Goal: Task Accomplishment & Management: Manage account settings

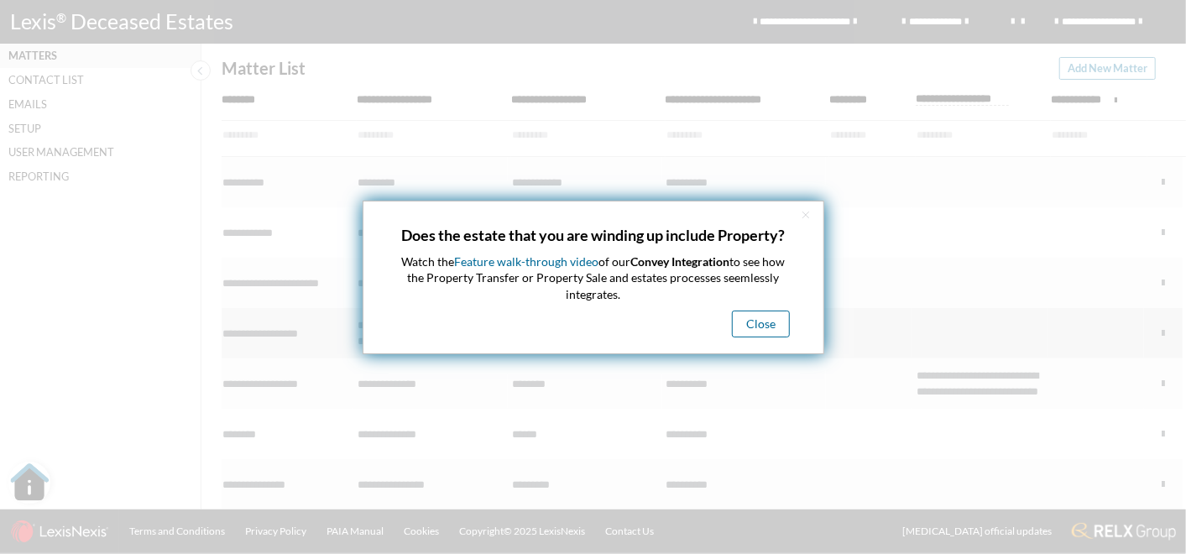
drag, startPoint x: 764, startPoint y: 323, endPoint x: 750, endPoint y: 321, distance: 14.4
click at [764, 322] on button "Close" at bounding box center [761, 323] width 58 height 27
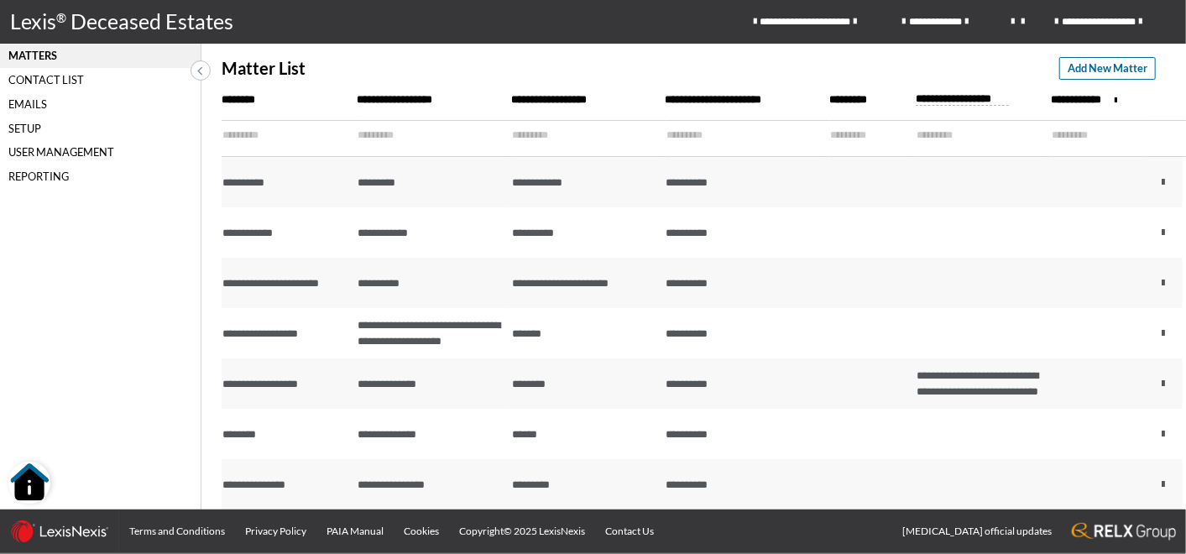
click at [24, 127] on div "Setup" at bounding box center [100, 128] width 201 height 24
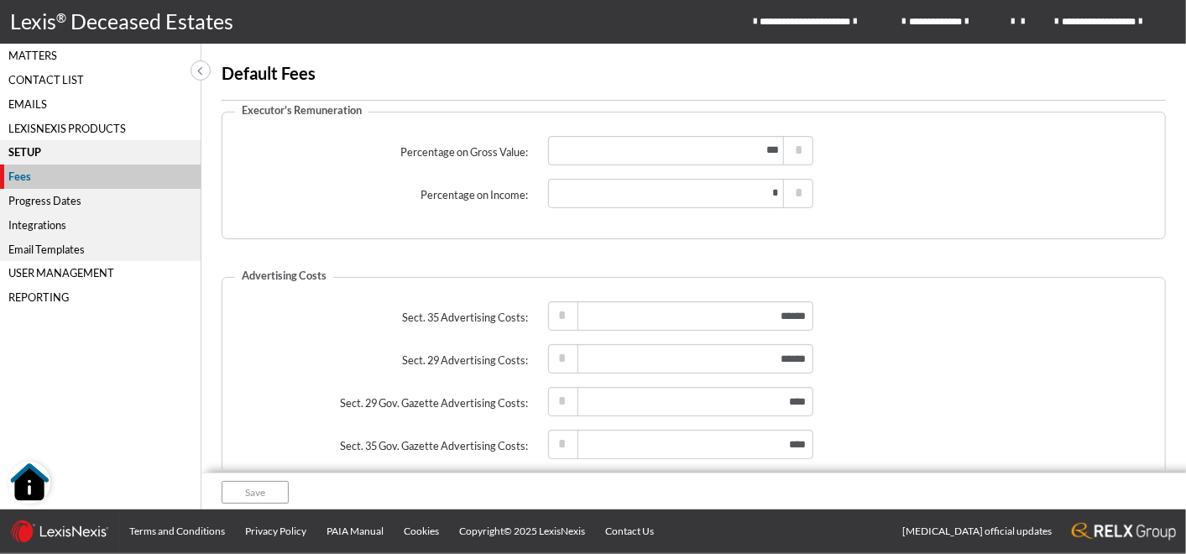
click at [43, 197] on div "Progress Dates" at bounding box center [100, 201] width 201 height 24
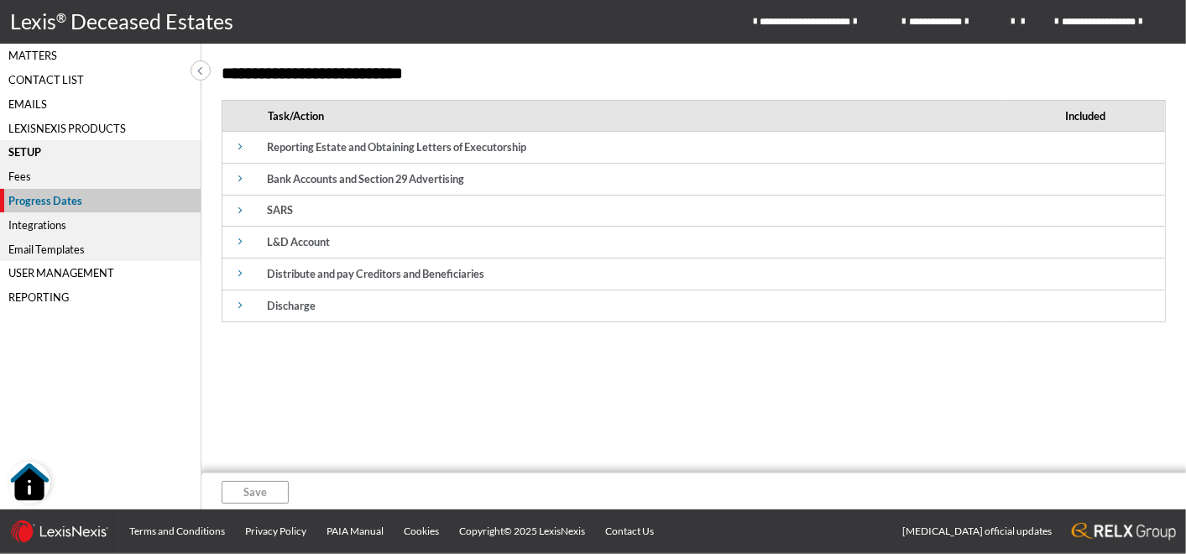
click at [48, 272] on div "User Management" at bounding box center [100, 273] width 201 height 24
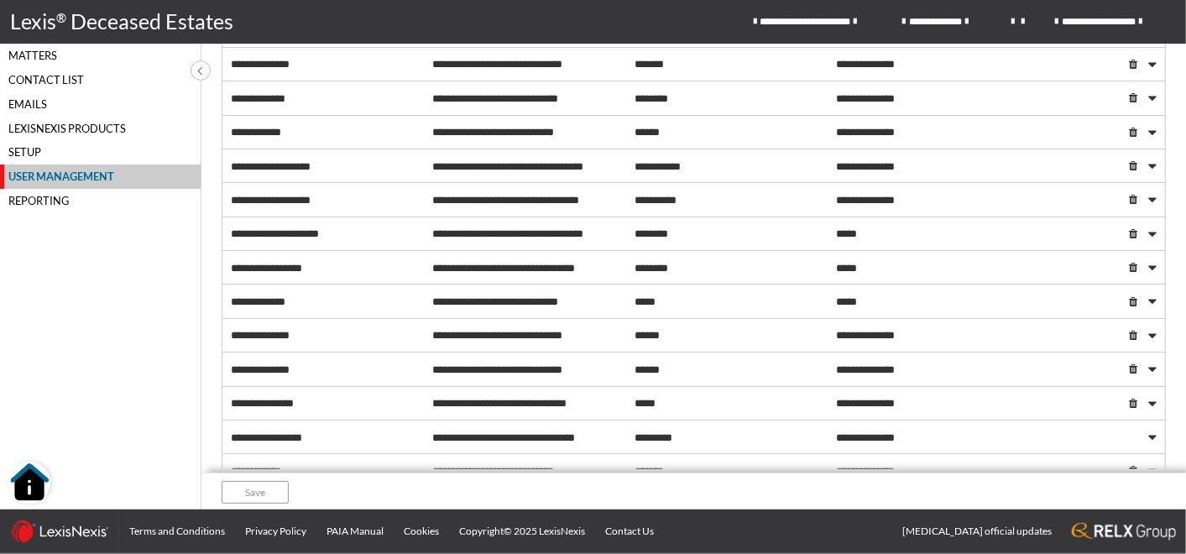
scroll to position [93, 0]
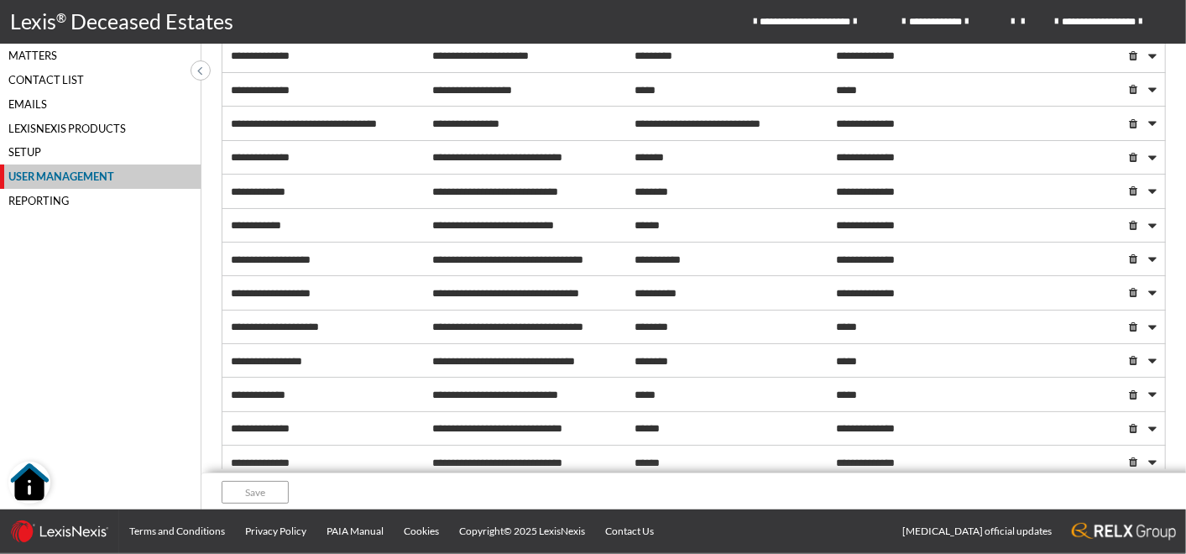
click at [48, 55] on div "Matters" at bounding box center [100, 56] width 201 height 24
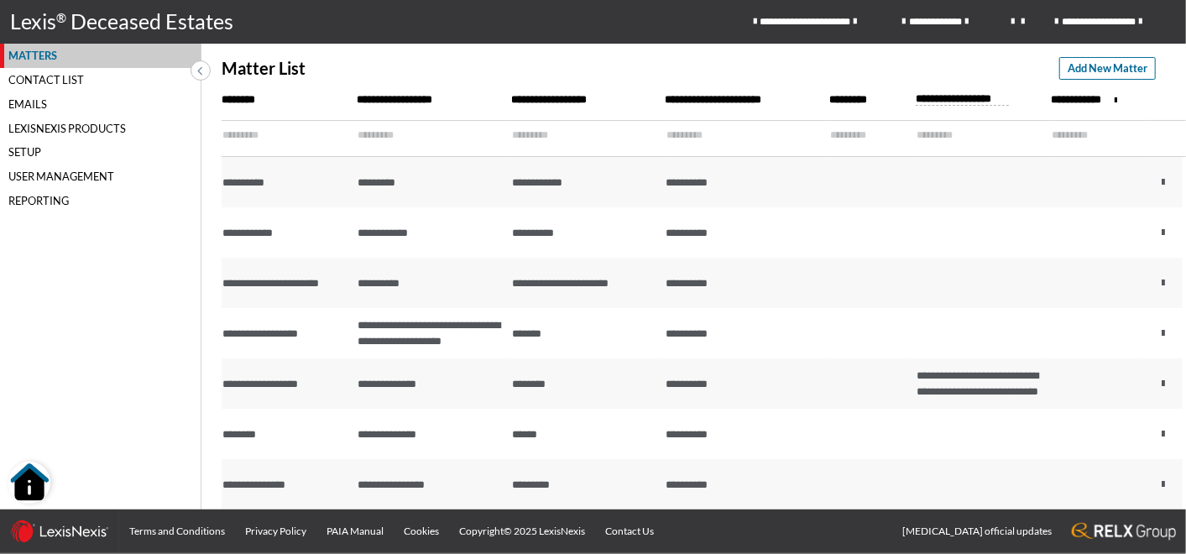
click at [197, 69] on icon at bounding box center [199, 70] width 5 height 14
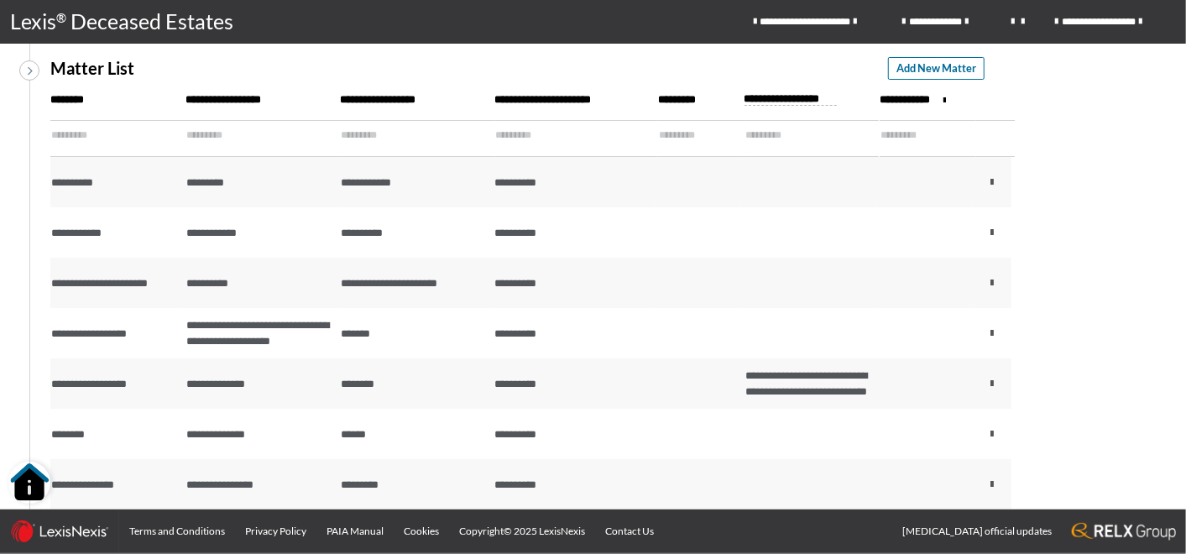
click at [23, 71] on span at bounding box center [30, 70] width 20 height 20
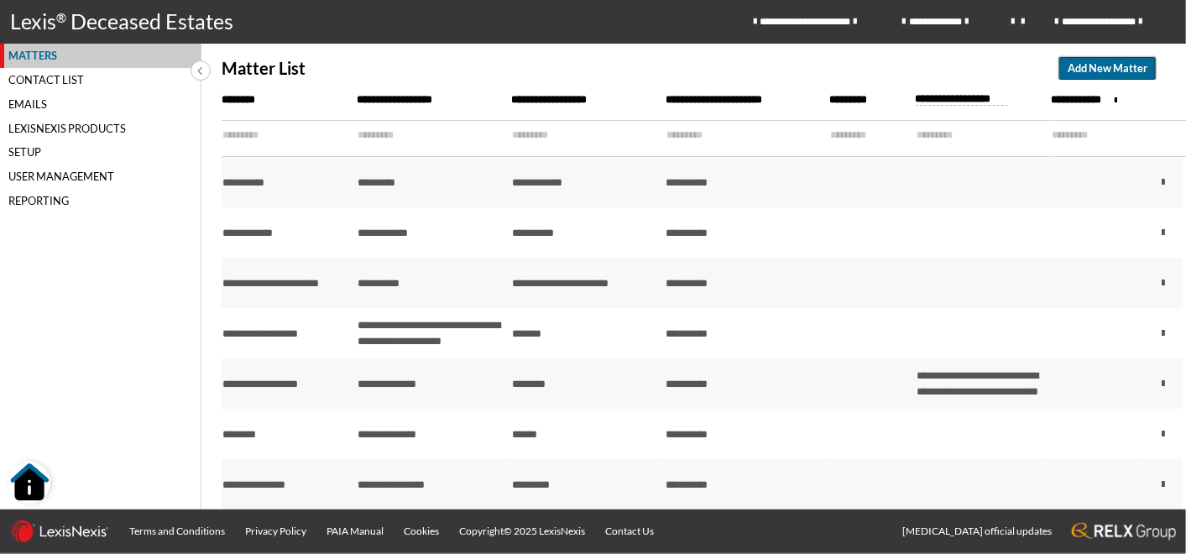
click at [1100, 70] on span "Add New Matter" at bounding box center [1107, 68] width 80 height 16
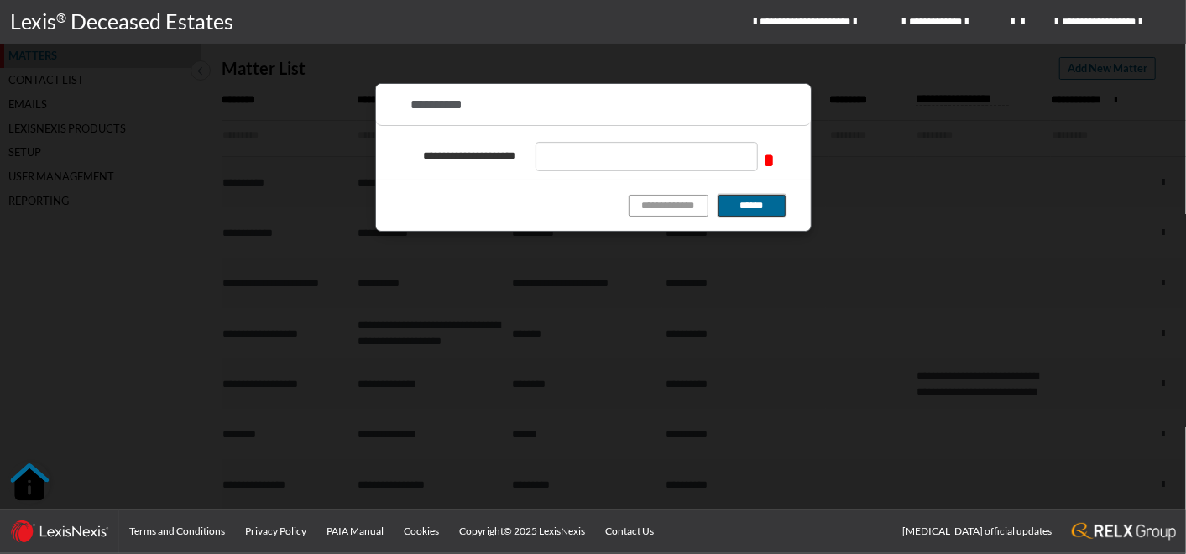
drag, startPoint x: 772, startPoint y: 207, endPoint x: 798, endPoint y: 192, distance: 30.1
click at [772, 206] on button "******" at bounding box center [751, 206] width 67 height 23
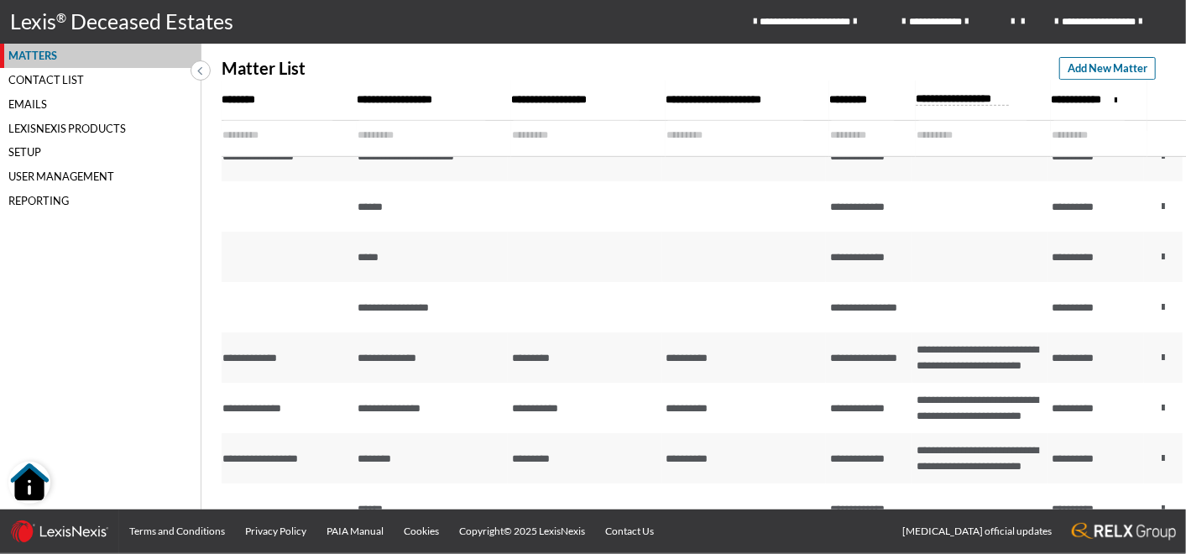
scroll to position [559, 0]
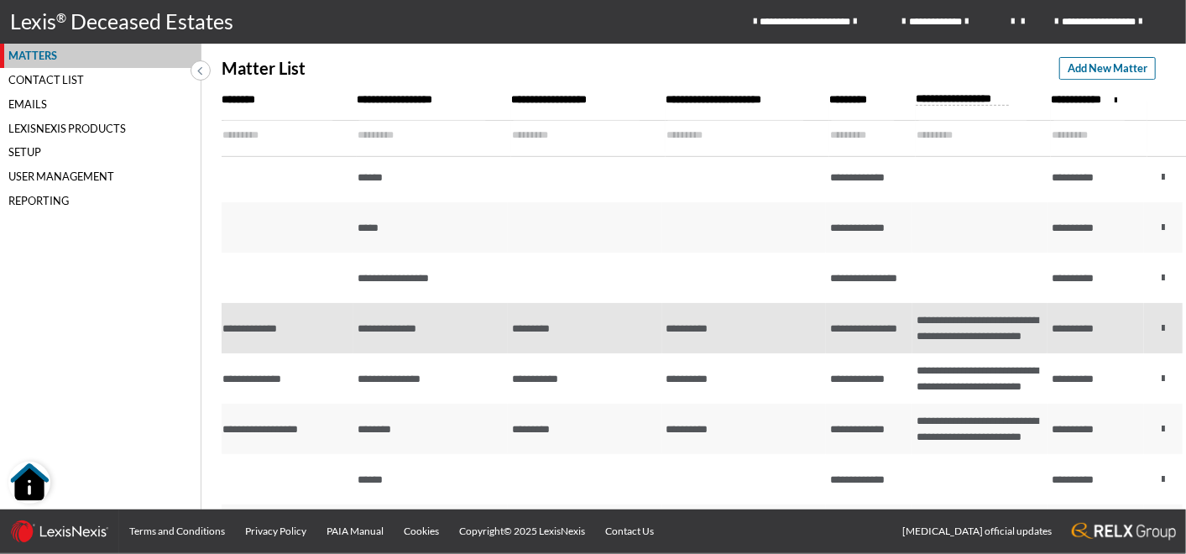
click at [278, 336] on div "**********" at bounding box center [284, 329] width 125 height 16
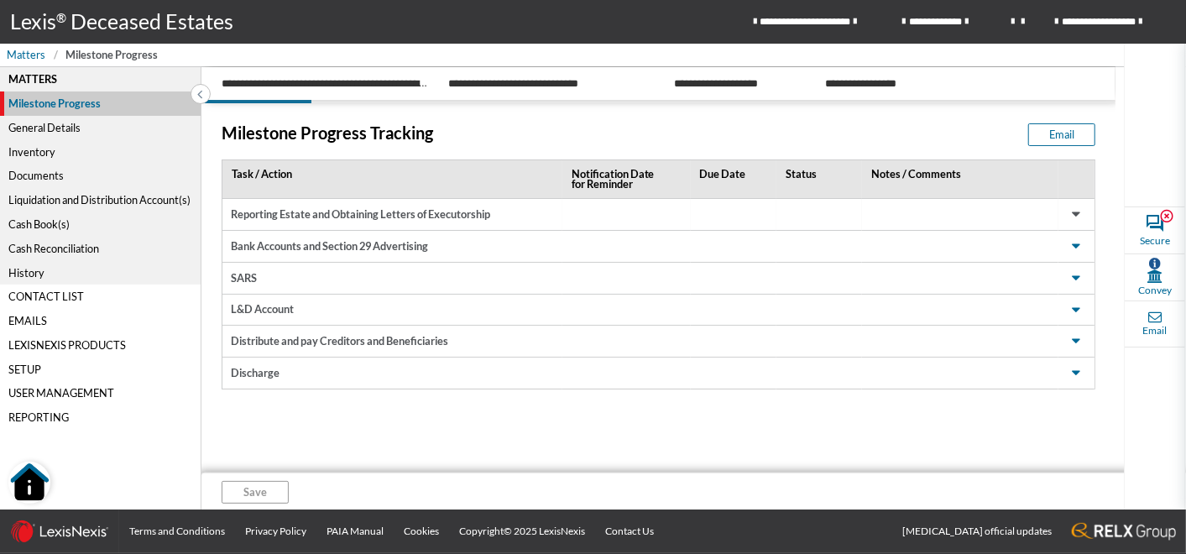
click at [1071, 216] on span at bounding box center [1076, 215] width 20 height 20
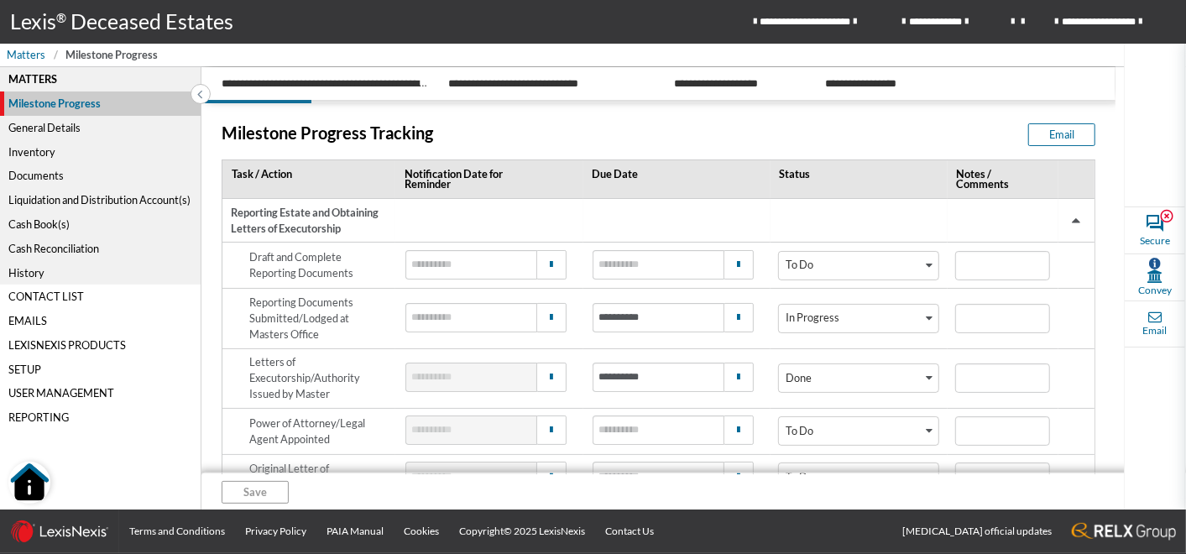
click at [1070, 224] on span at bounding box center [1076, 221] width 20 height 20
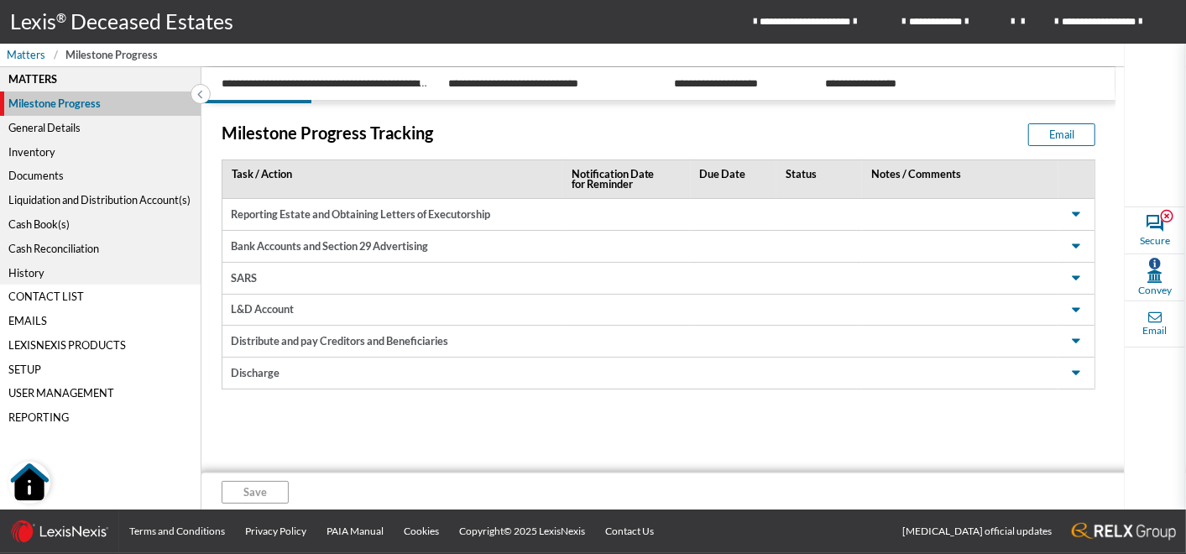
click at [55, 129] on div "General Details" at bounding box center [100, 128] width 201 height 24
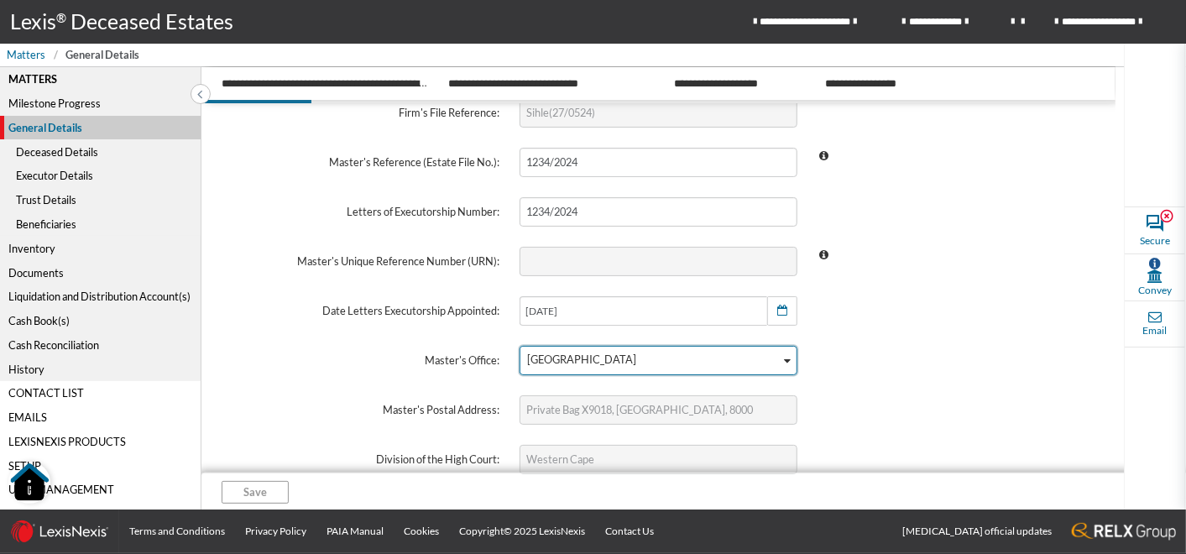
scroll to position [186, 0]
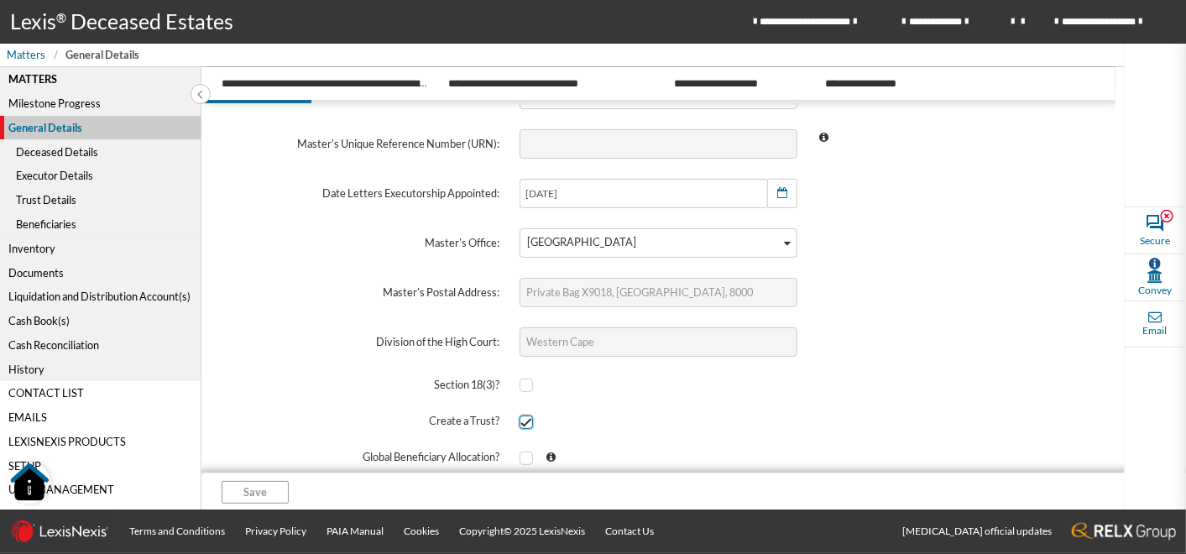
click at [524, 424] on span at bounding box center [525, 421] width 13 height 13
click at [524, 424] on input "checkbox" at bounding box center [524, 421] width 11 height 11
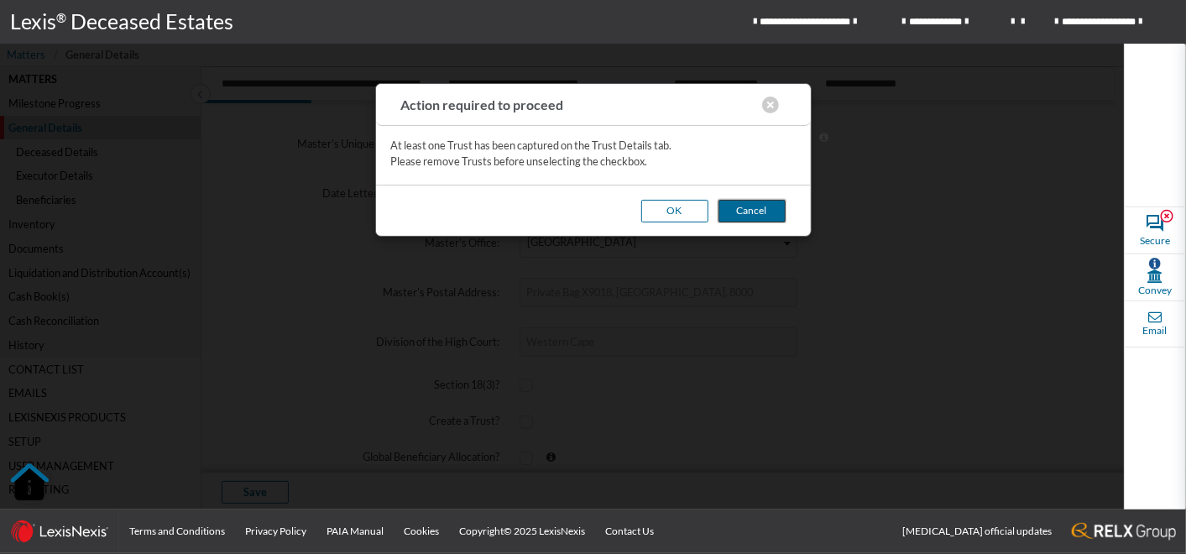
click at [738, 215] on button "Cancel" at bounding box center [751, 211] width 67 height 23
checkbox input "true"
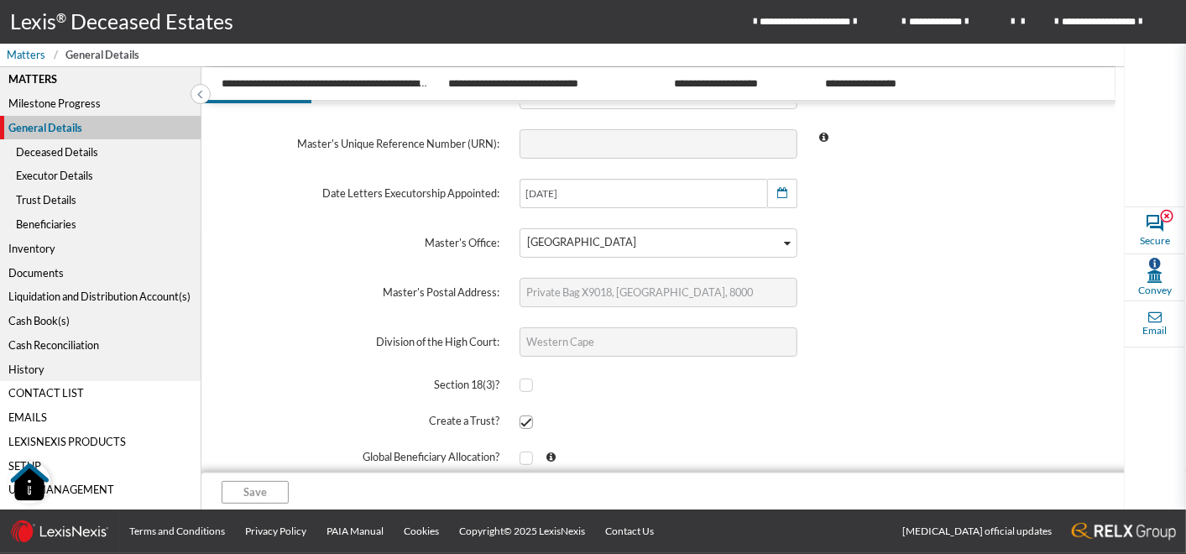
click at [40, 148] on div "Deceased Details" at bounding box center [100, 151] width 201 height 24
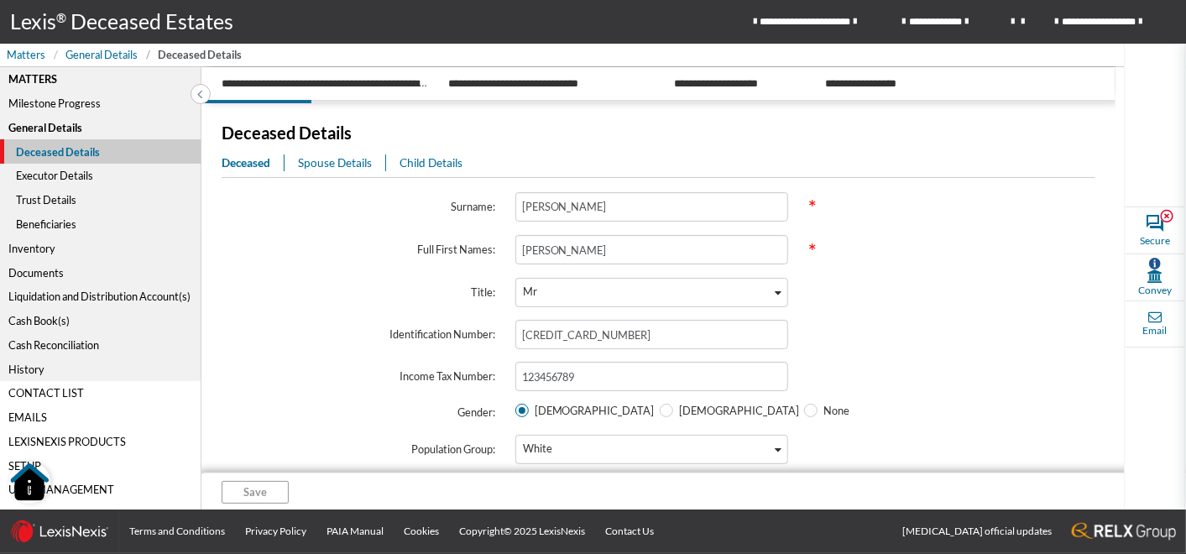
click at [316, 167] on span "Spouse Details" at bounding box center [335, 162] width 74 height 13
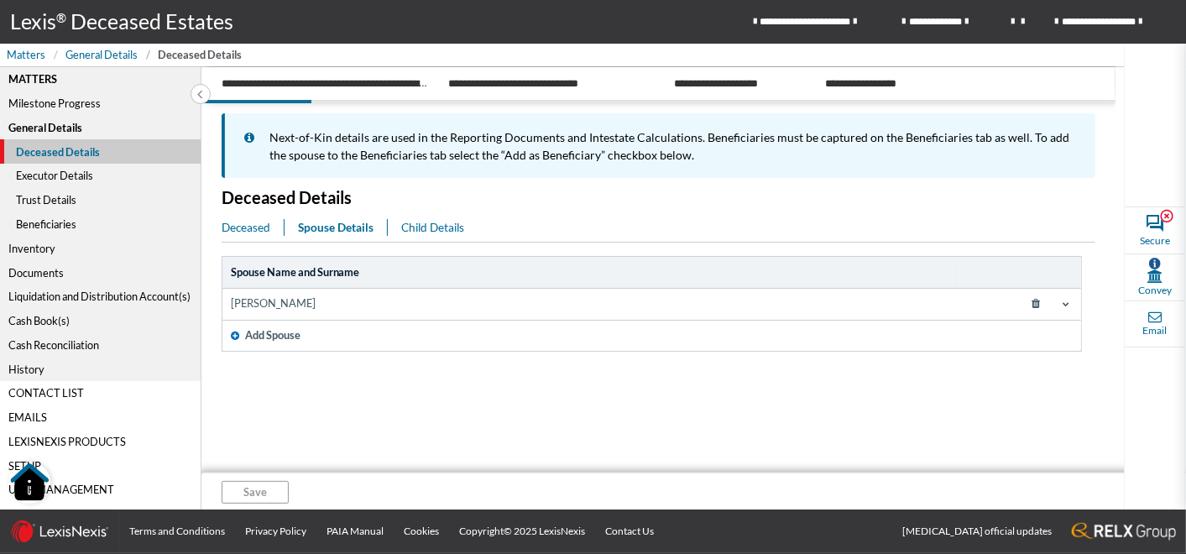
click at [1072, 305] on span at bounding box center [1065, 303] width 13 height 13
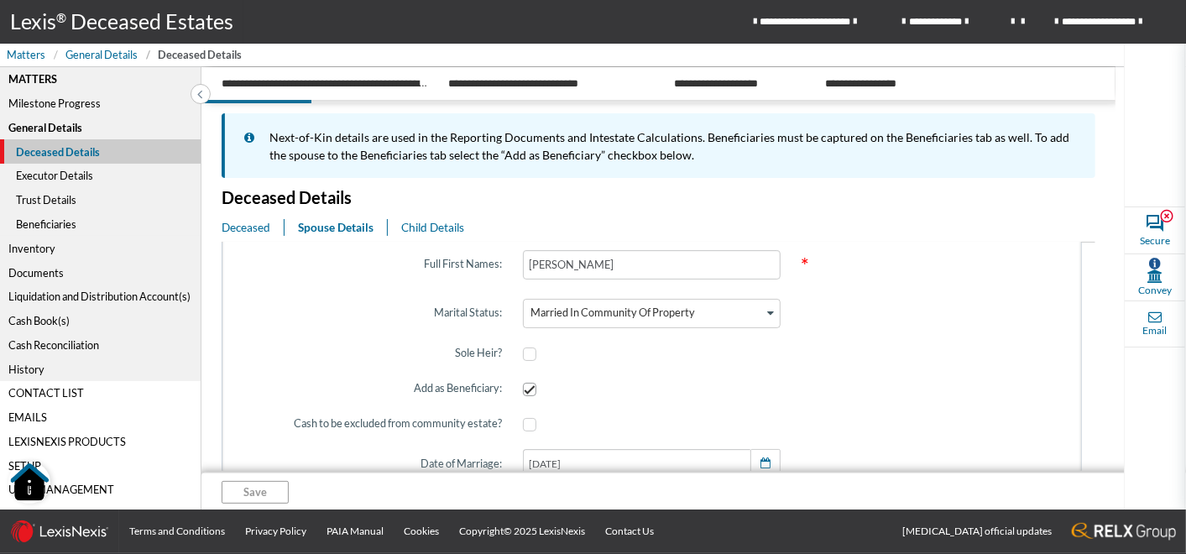
scroll to position [186, 0]
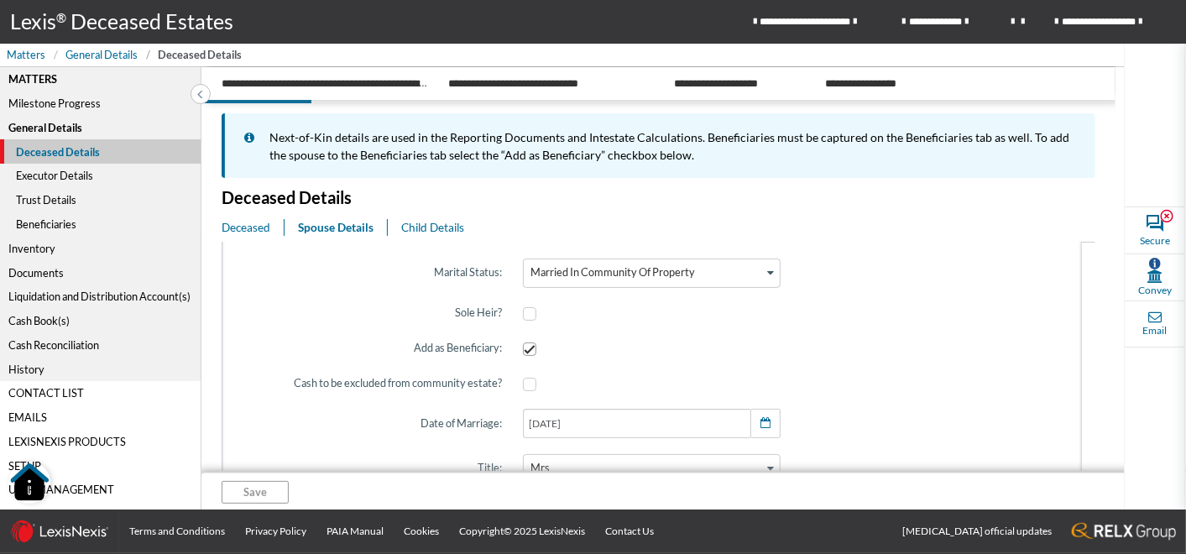
click at [435, 227] on span "Child Details" at bounding box center [432, 227] width 63 height 13
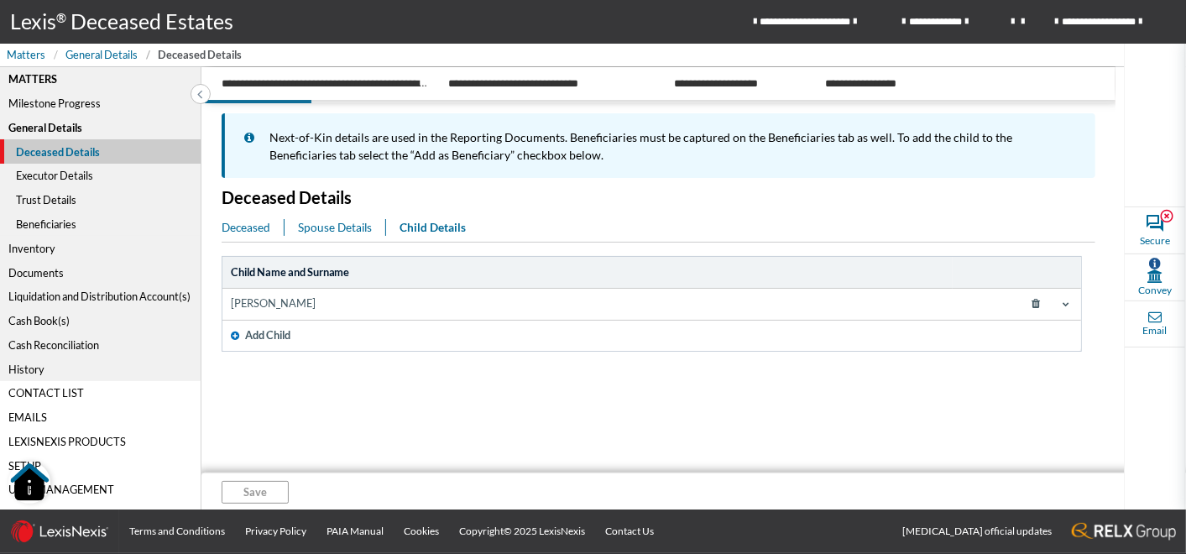
scroll to position [0, 0]
click at [1071, 298] on span at bounding box center [1065, 303] width 13 height 13
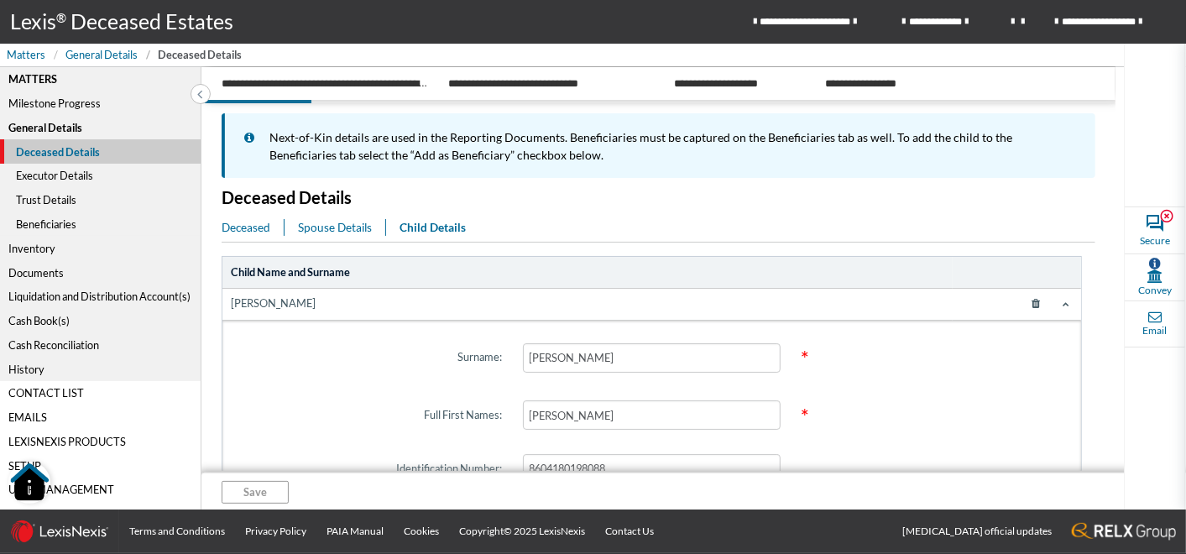
click at [76, 175] on div "Executor Details" at bounding box center [100, 176] width 201 height 24
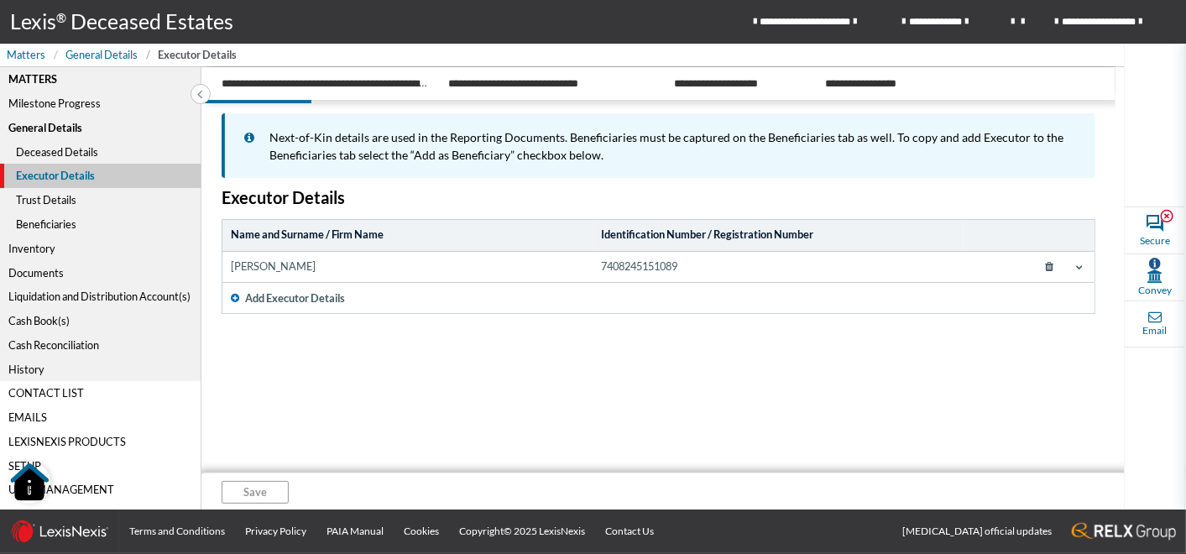
click at [38, 199] on div "Trust Details" at bounding box center [100, 200] width 201 height 24
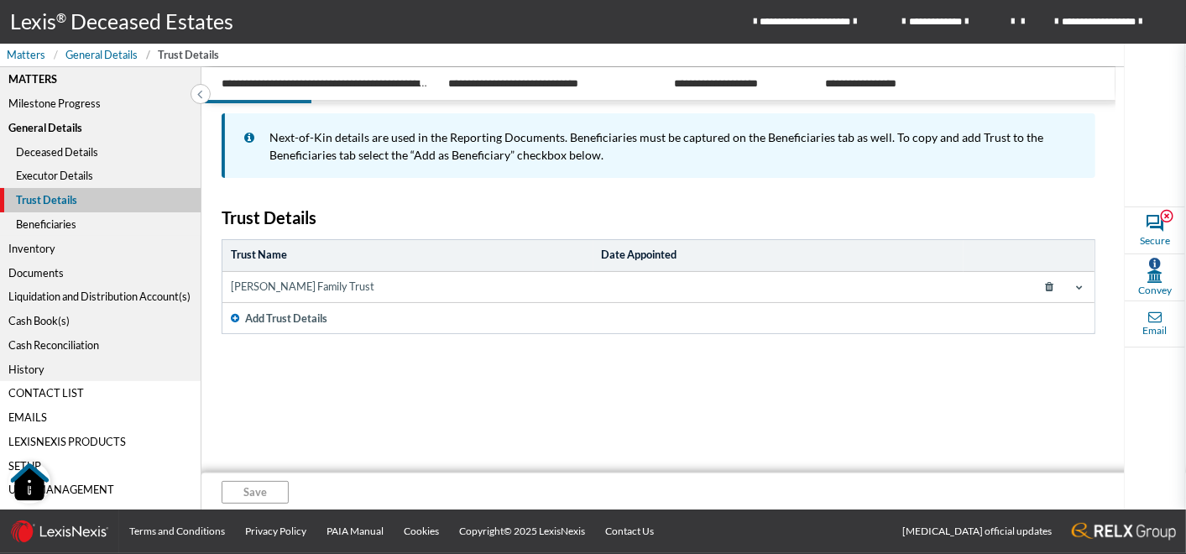
click at [1076, 284] on icon at bounding box center [1079, 287] width 7 height 7
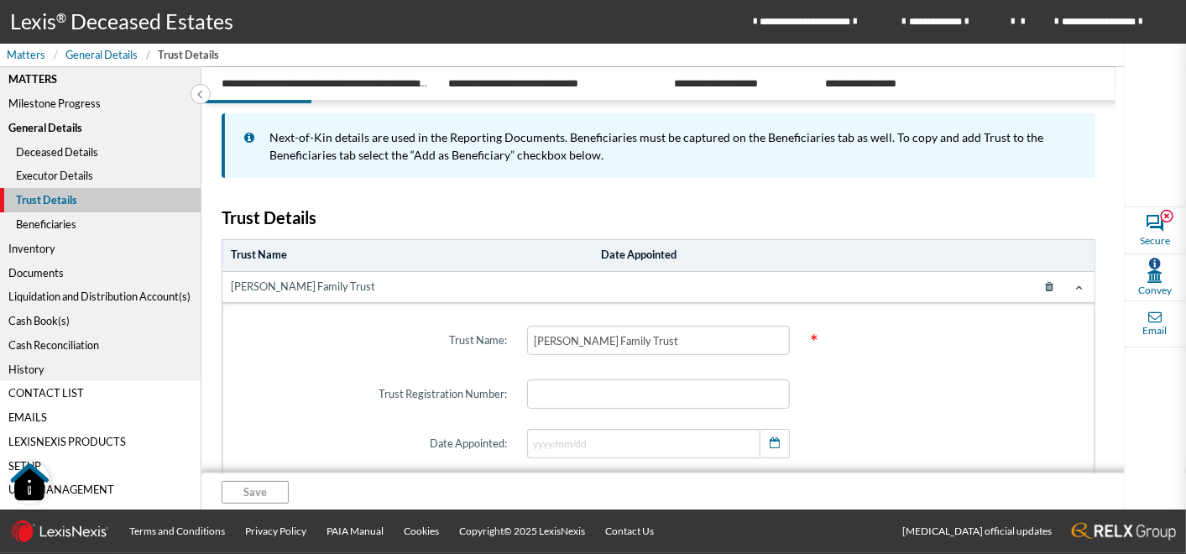
click at [1076, 285] on icon at bounding box center [1079, 287] width 7 height 7
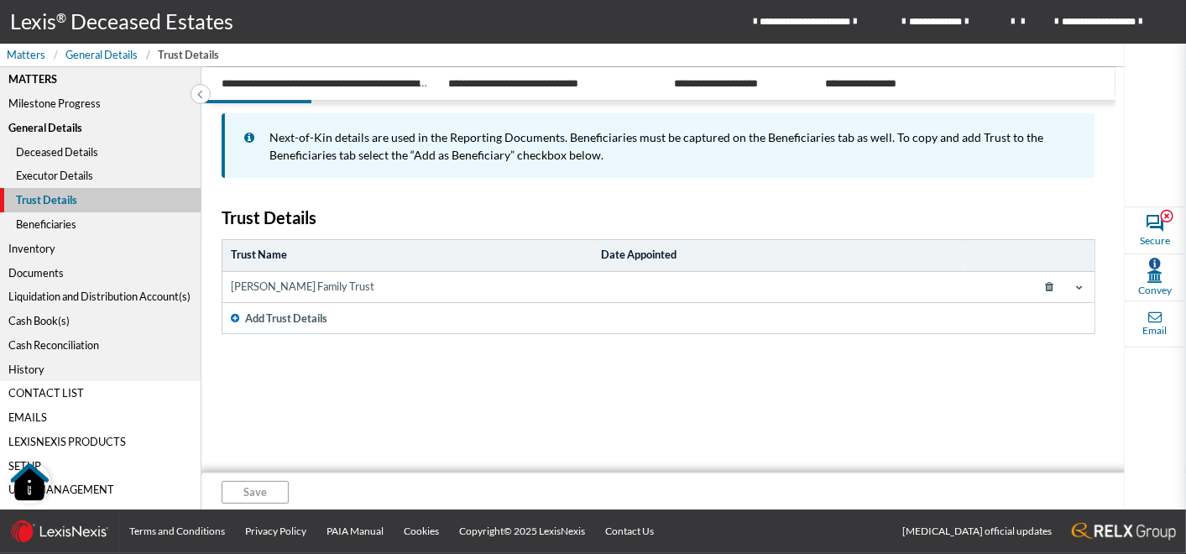
click at [55, 226] on div "Beneficiaries" at bounding box center [100, 224] width 201 height 24
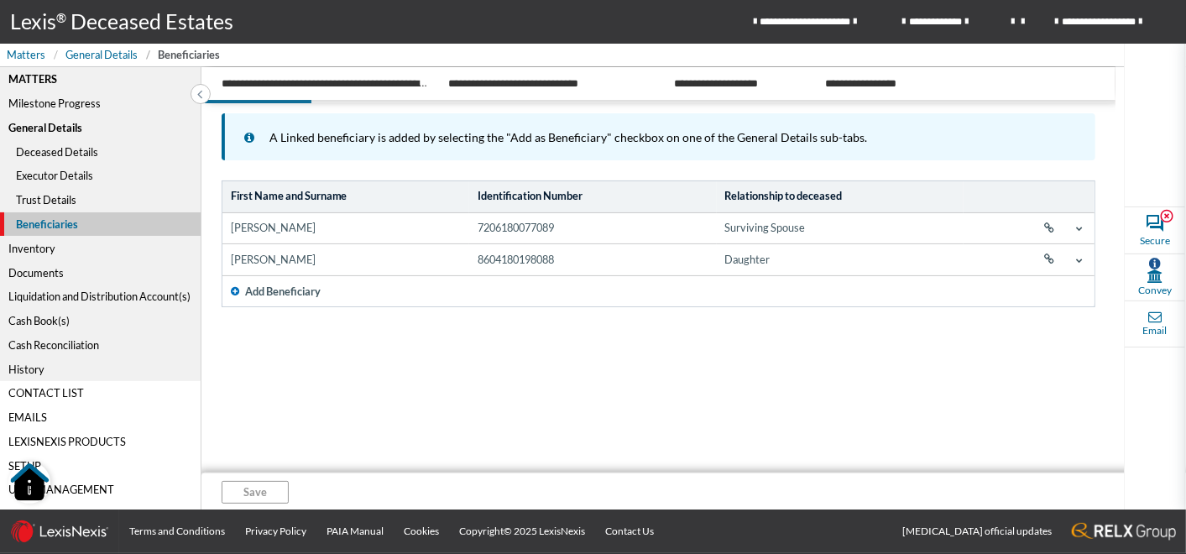
click at [23, 249] on div "Inventory" at bounding box center [100, 248] width 201 height 24
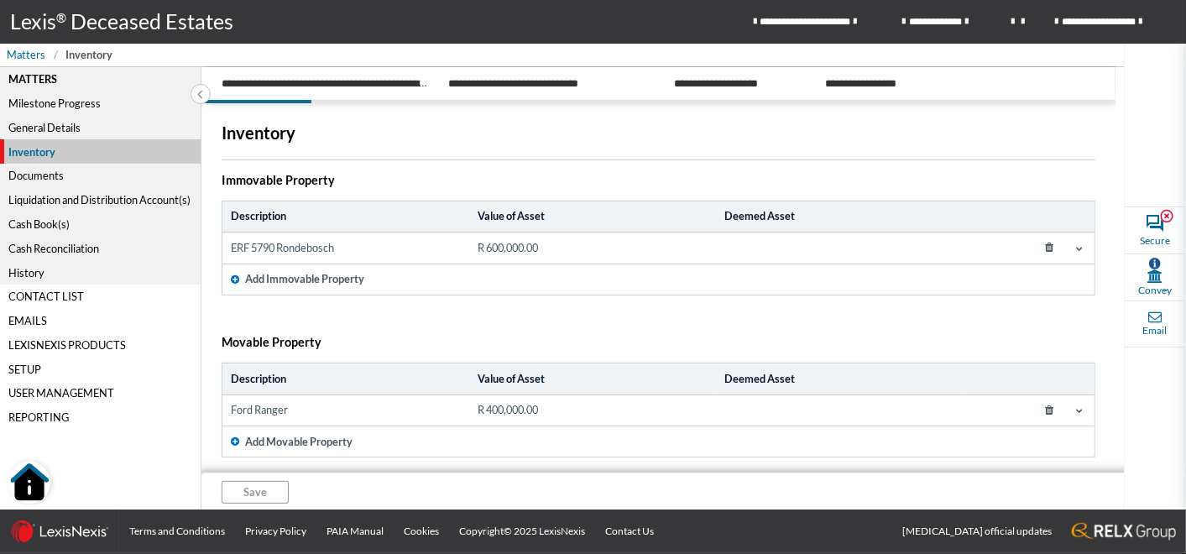
click at [1077, 249] on span at bounding box center [1078, 248] width 13 height 13
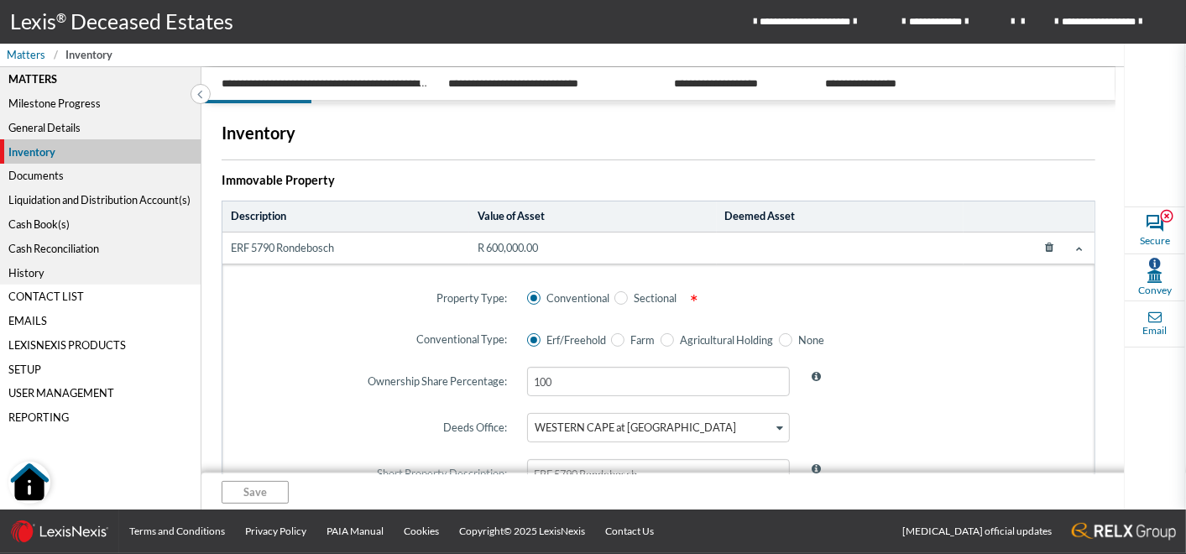
click at [1076, 245] on icon at bounding box center [1079, 248] width 7 height 7
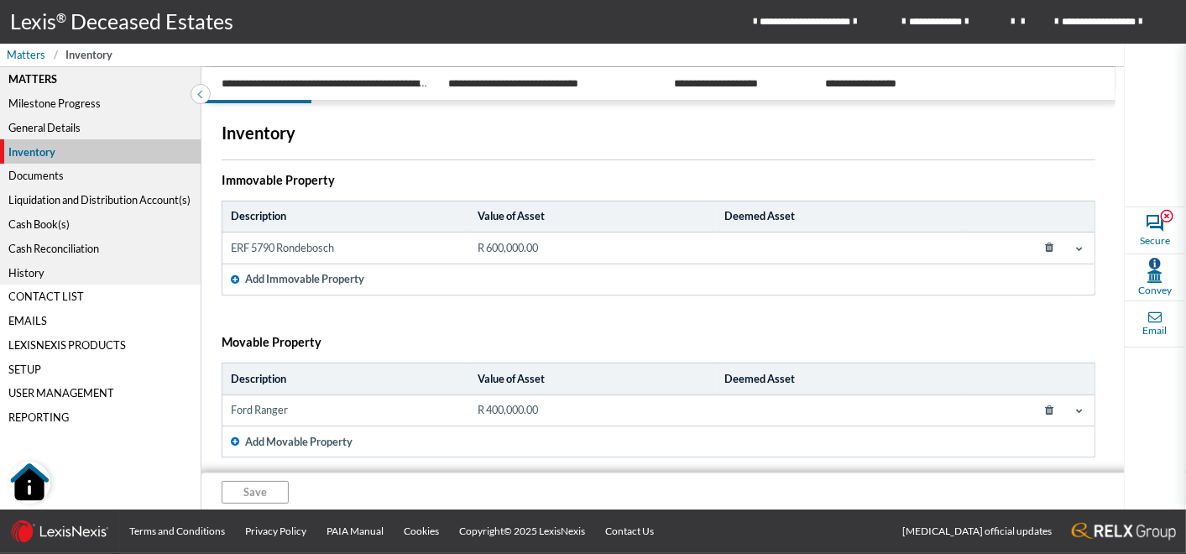
click at [1072, 252] on span at bounding box center [1078, 248] width 13 height 13
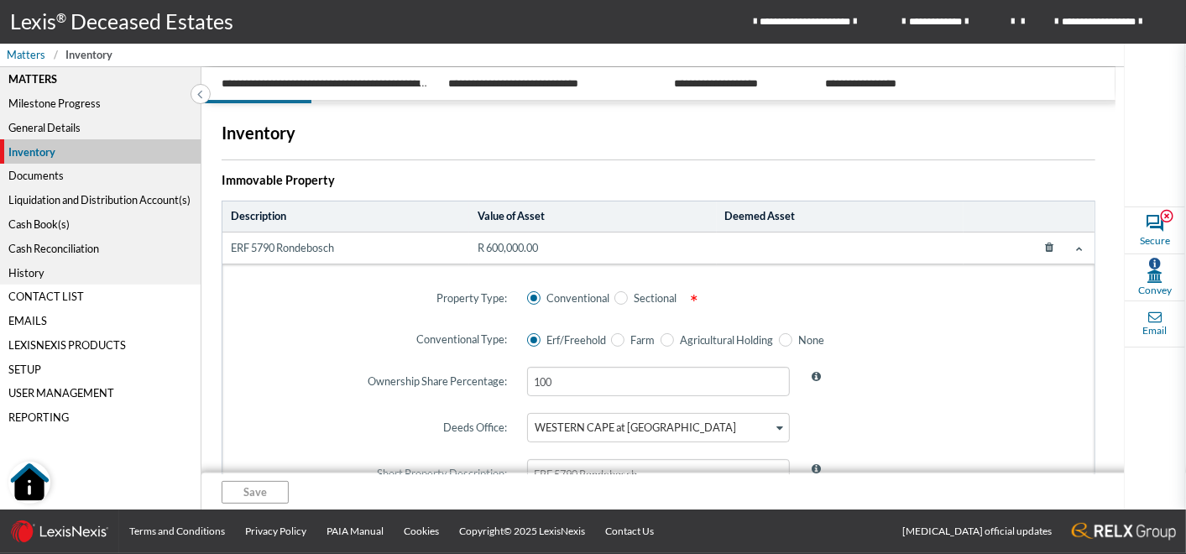
click at [1076, 245] on icon at bounding box center [1079, 248] width 7 height 7
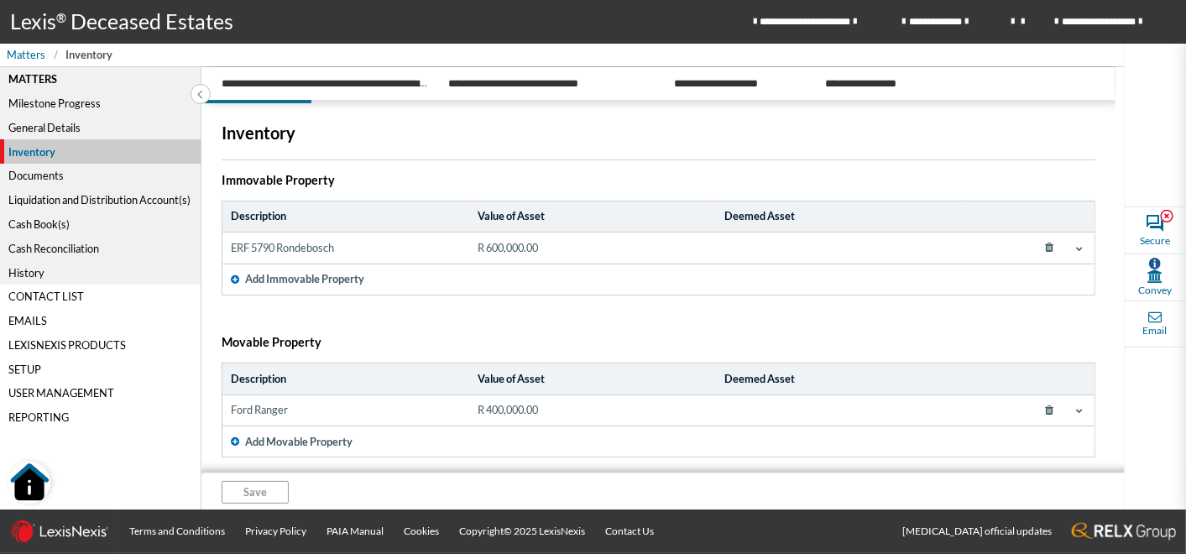
click at [1077, 409] on span at bounding box center [1078, 410] width 13 height 13
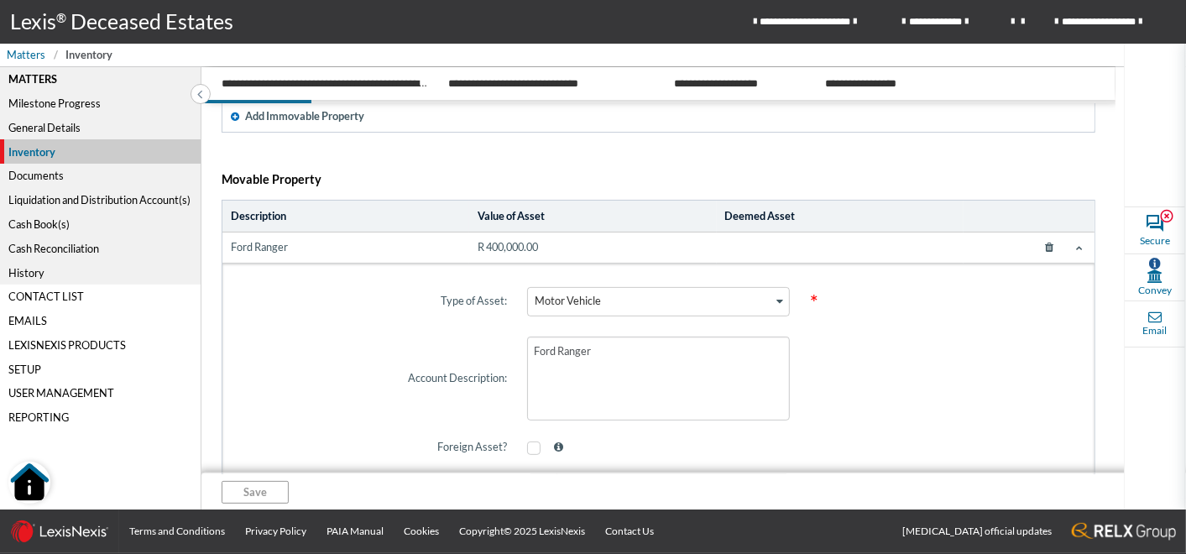
scroll to position [186, 0]
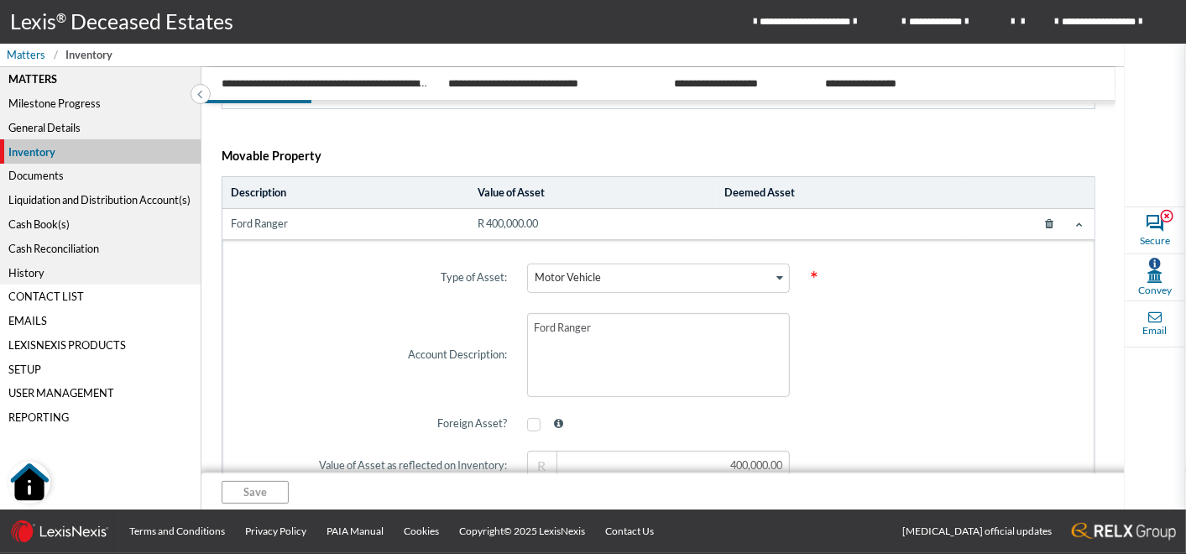
click at [1072, 217] on span at bounding box center [1078, 223] width 13 height 13
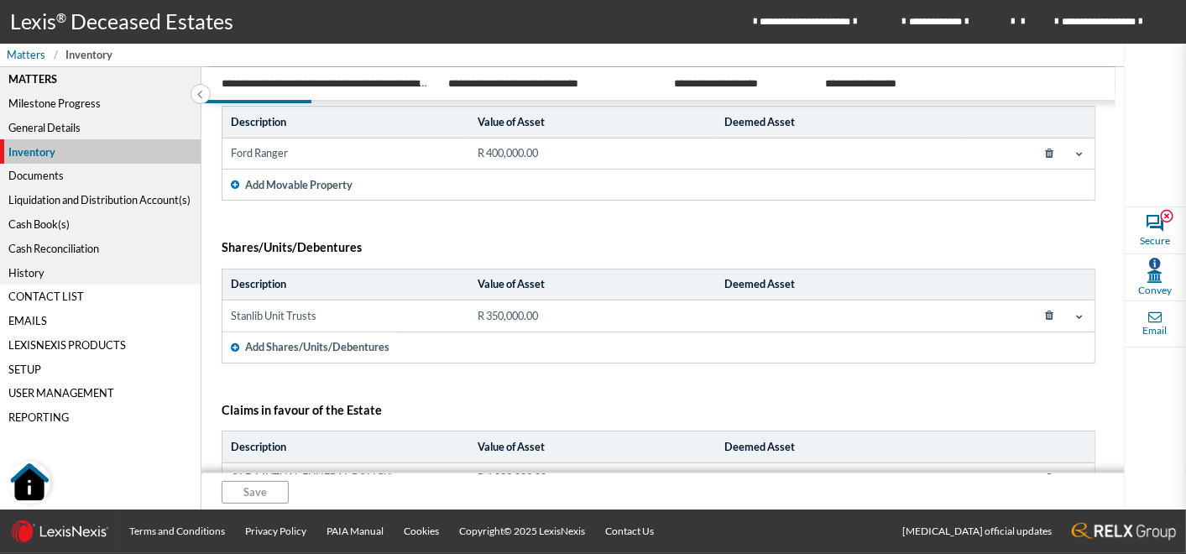
scroll to position [165, 0]
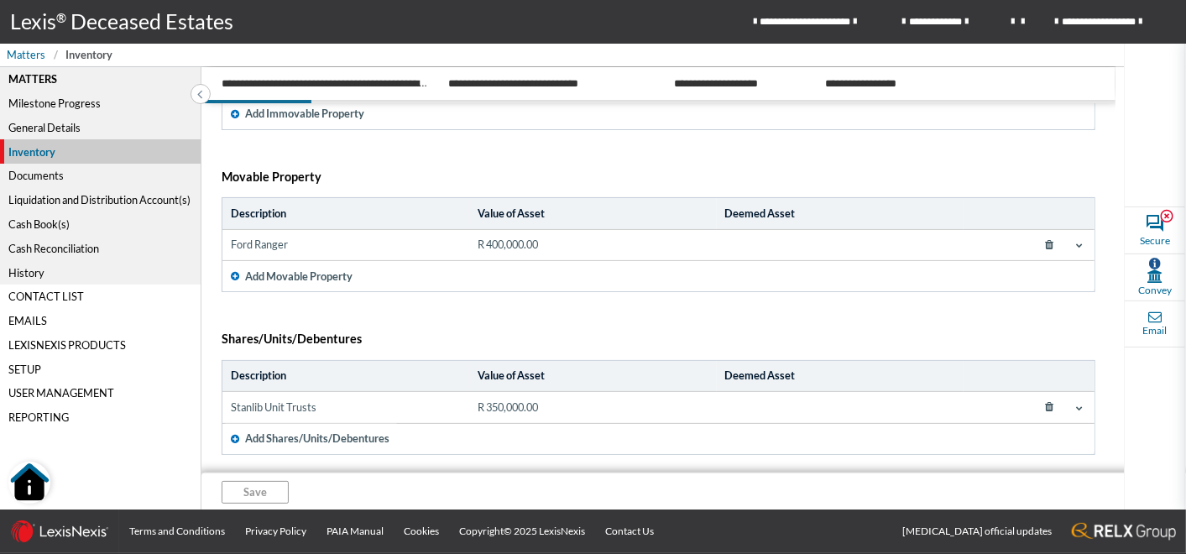
click at [1076, 243] on icon at bounding box center [1079, 245] width 7 height 7
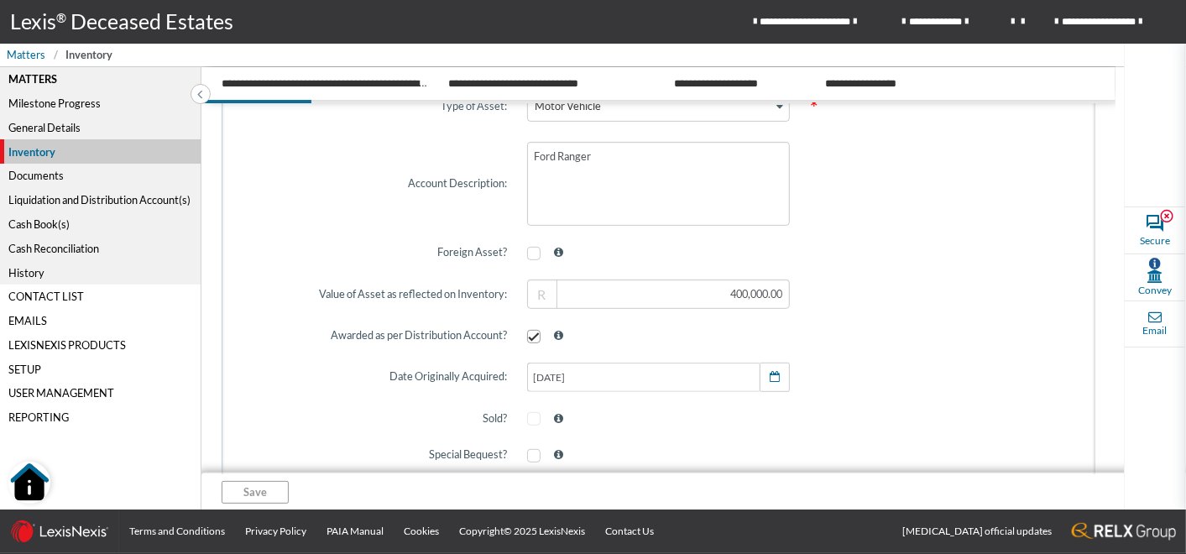
scroll to position [258, 0]
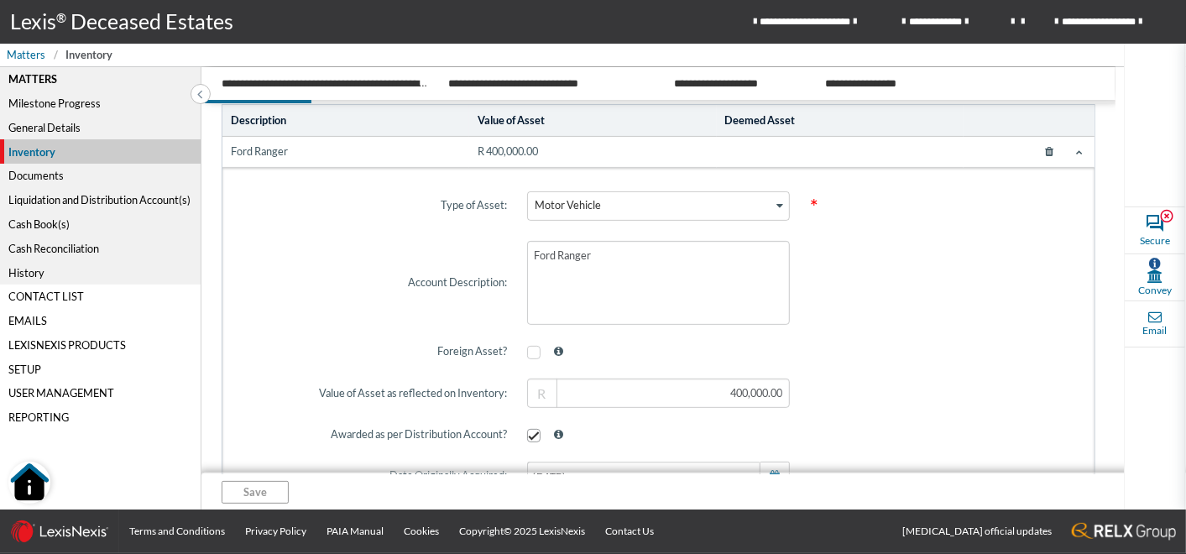
click at [1076, 149] on icon at bounding box center [1079, 152] width 7 height 7
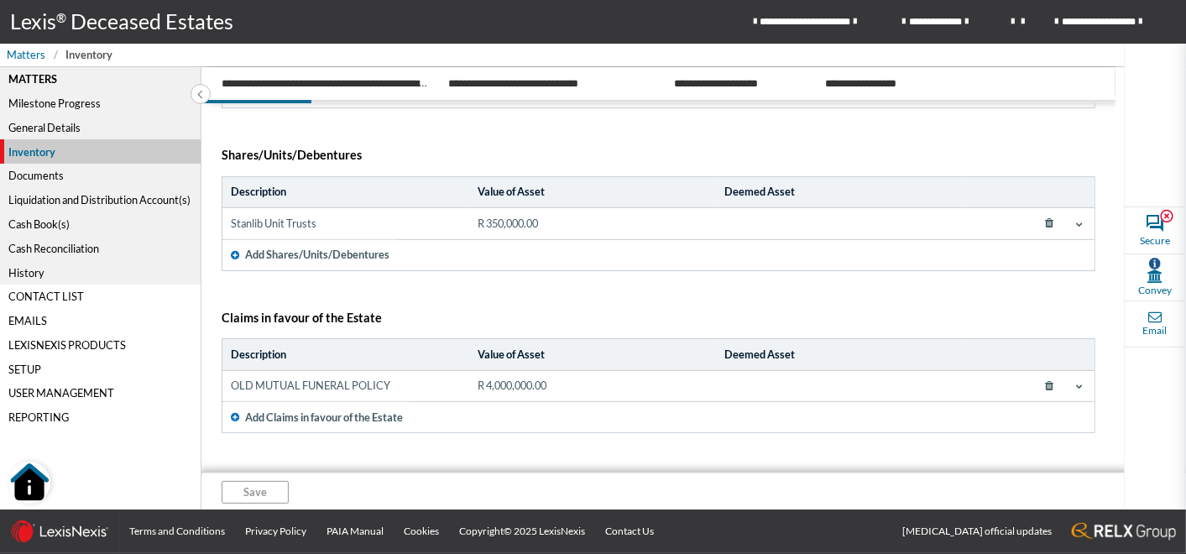
scroll to position [352, 0]
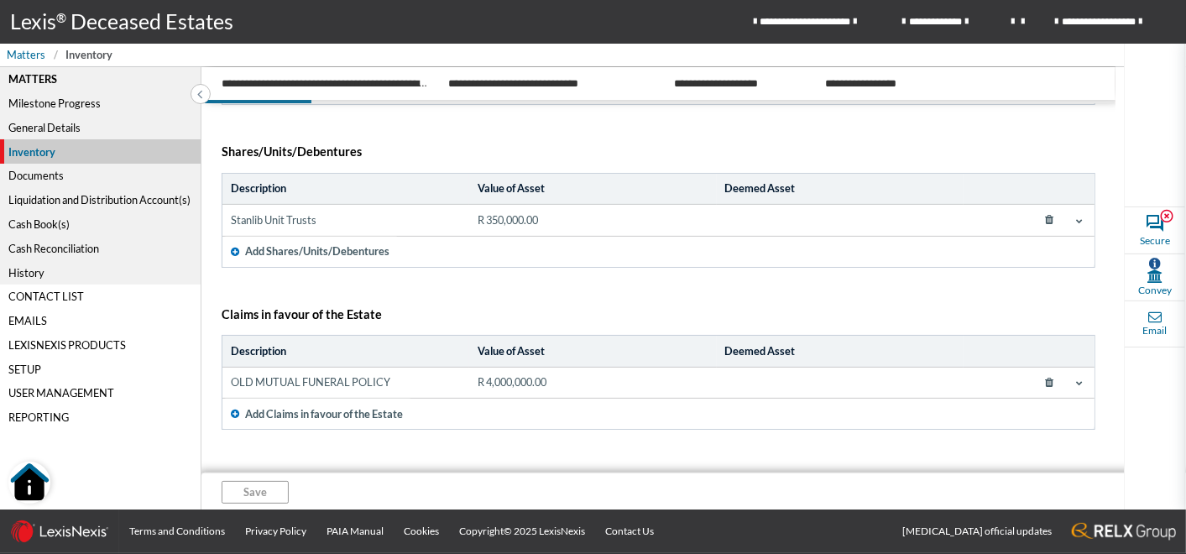
click at [1076, 379] on icon at bounding box center [1079, 382] width 7 height 7
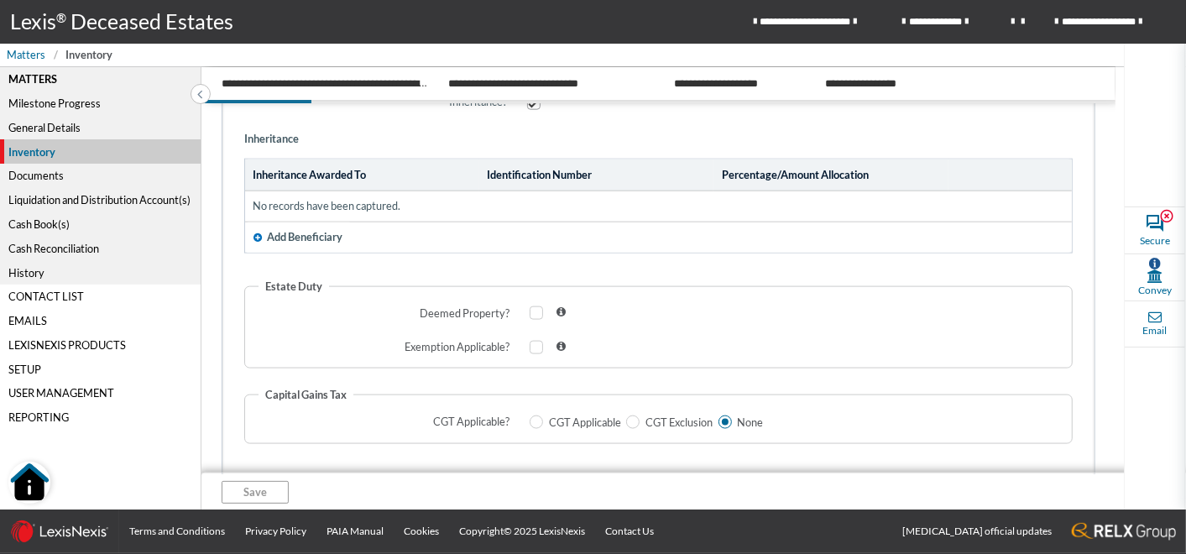
scroll to position [1265, 0]
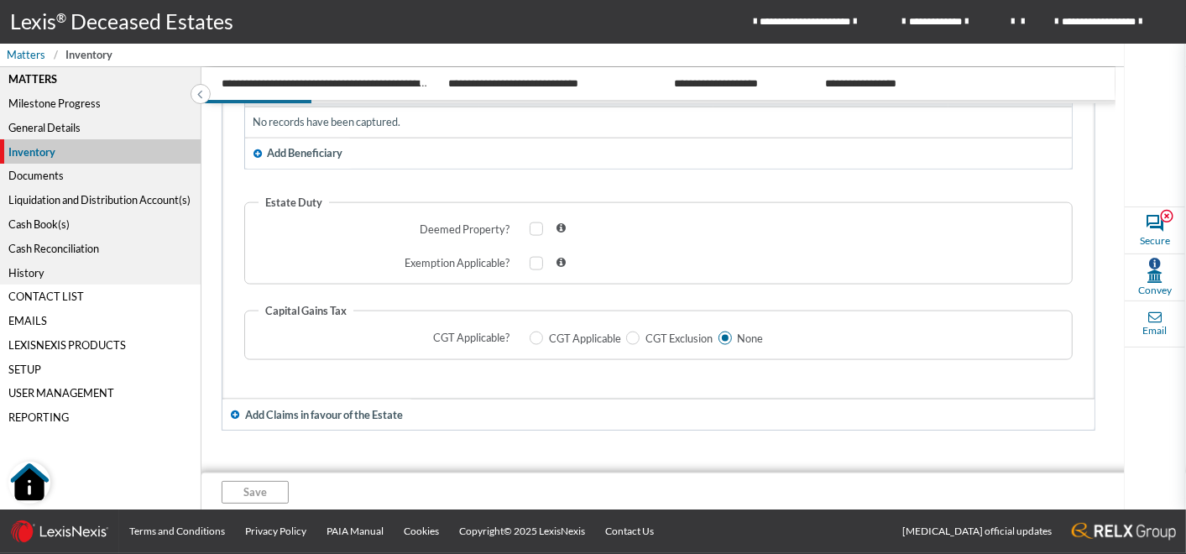
click at [323, 409] on span "Add Claims in favour of the Estate" at bounding box center [324, 415] width 158 height 16
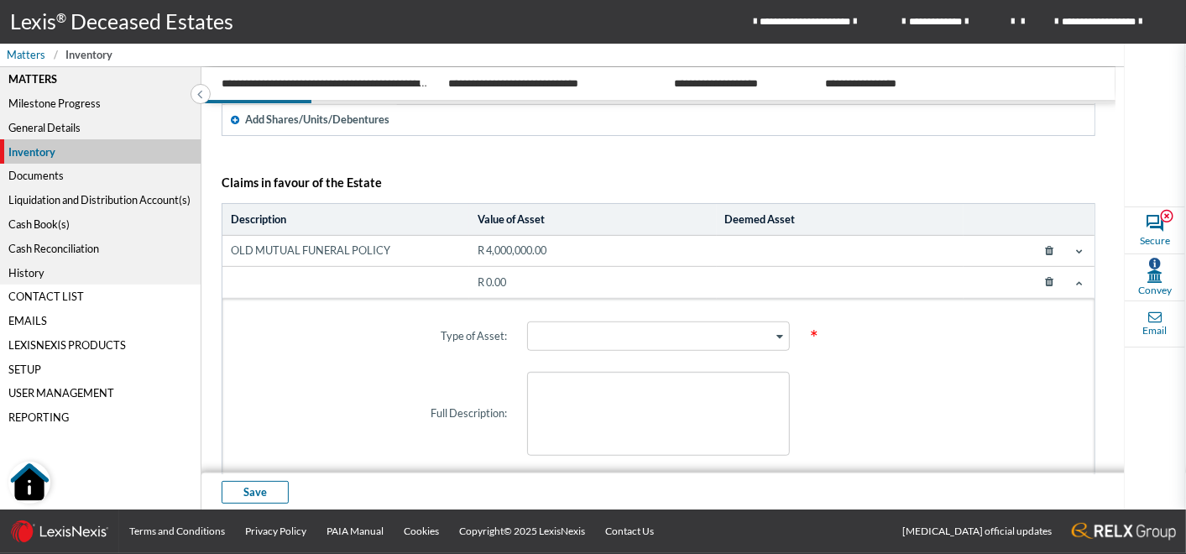
scroll to position [457, 0]
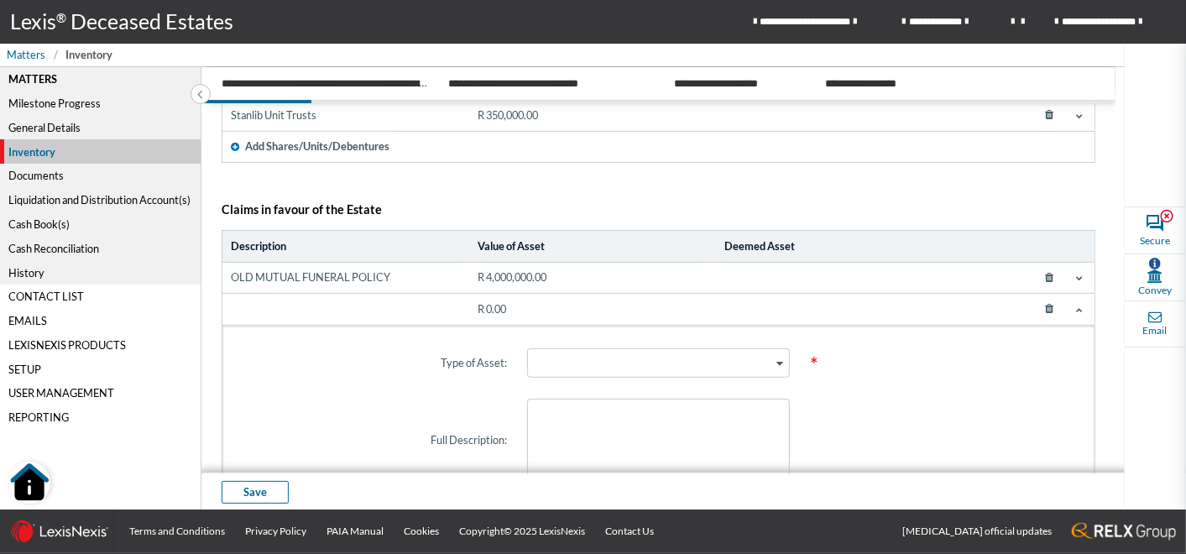
click at [55, 179] on div "Documents" at bounding box center [100, 176] width 201 height 24
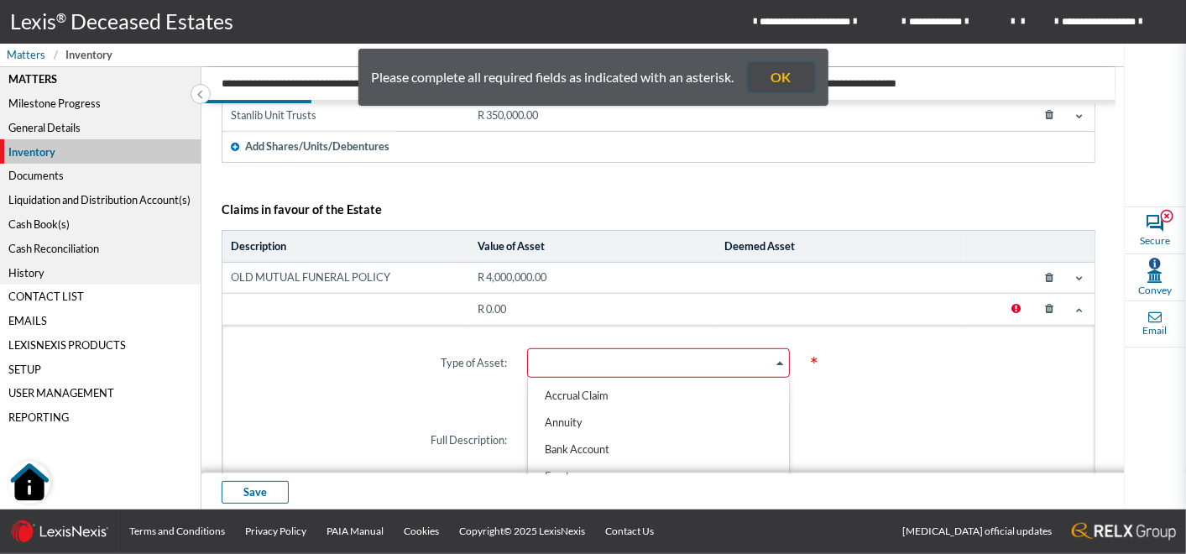
click at [795, 70] on button "OK" at bounding box center [781, 77] width 67 height 30
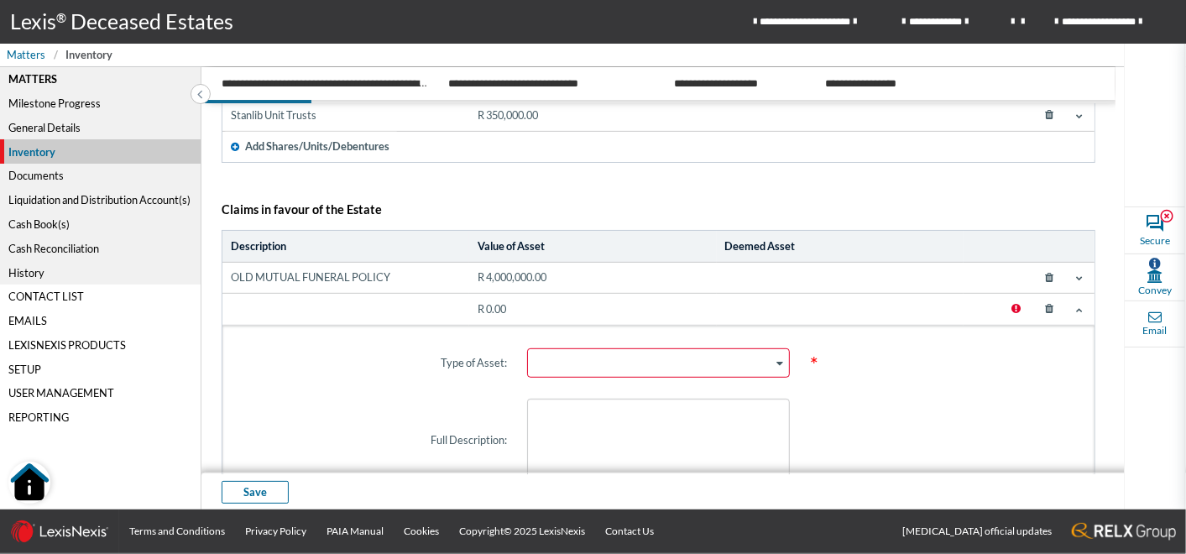
click at [1074, 305] on span at bounding box center [1078, 309] width 13 height 13
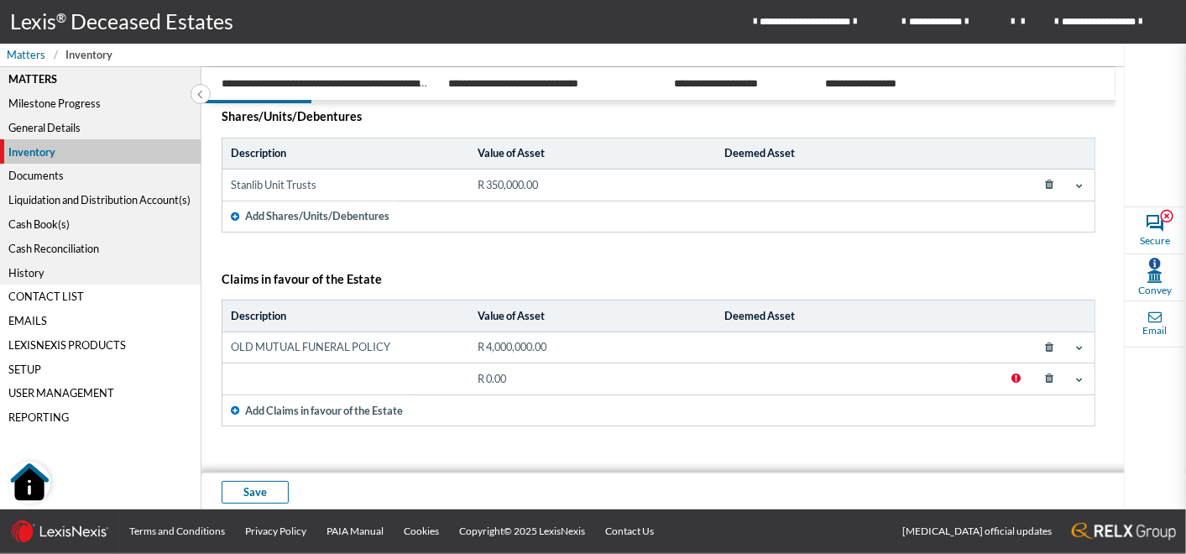
scroll to position [383, 0]
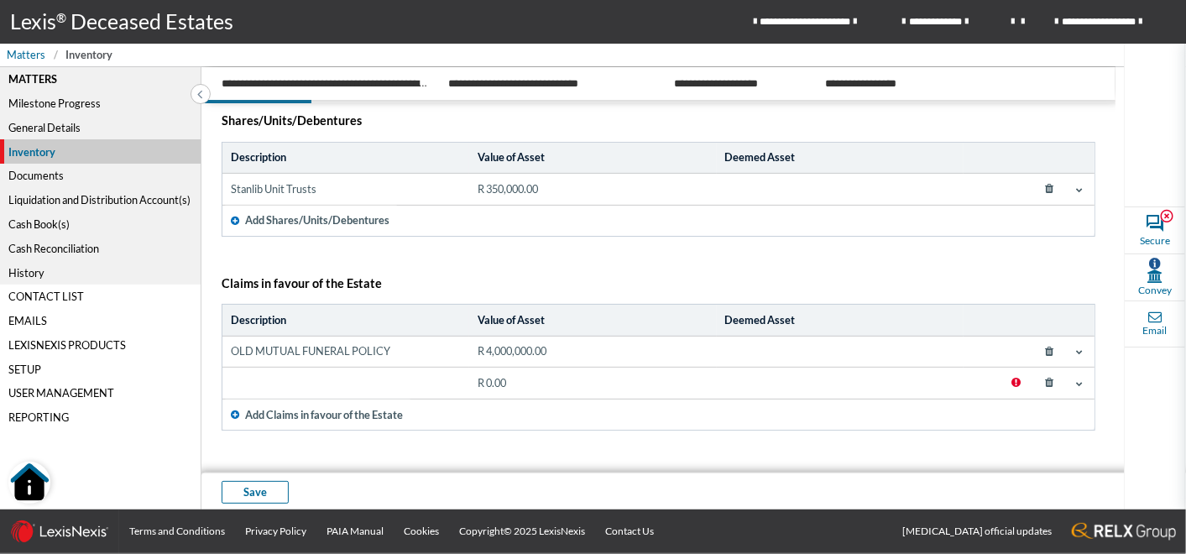
click at [39, 175] on div "Documents" at bounding box center [100, 176] width 201 height 24
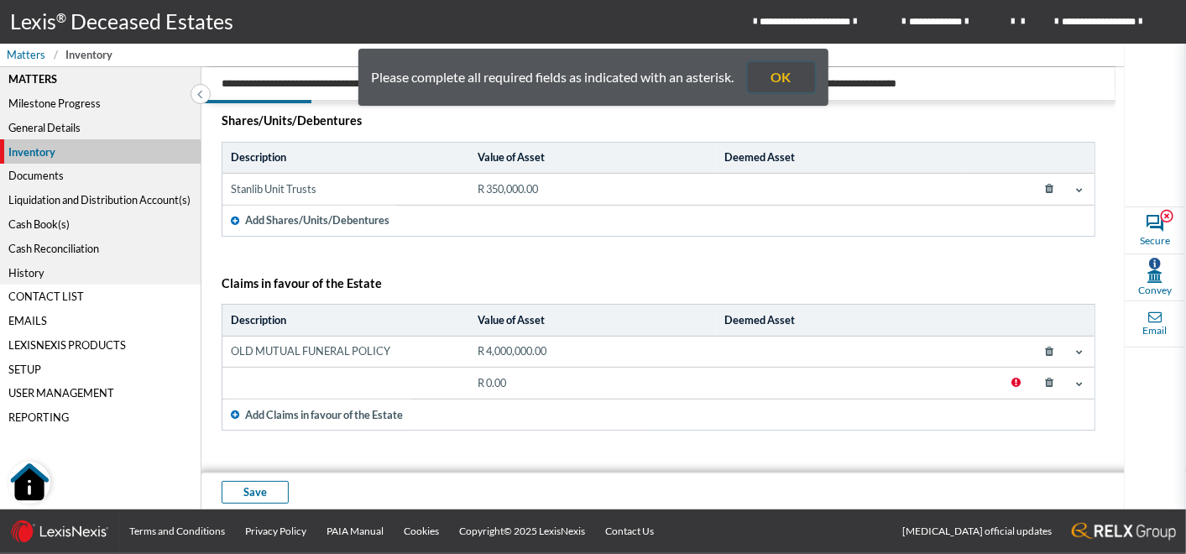
click at [797, 75] on button "OK" at bounding box center [781, 77] width 67 height 30
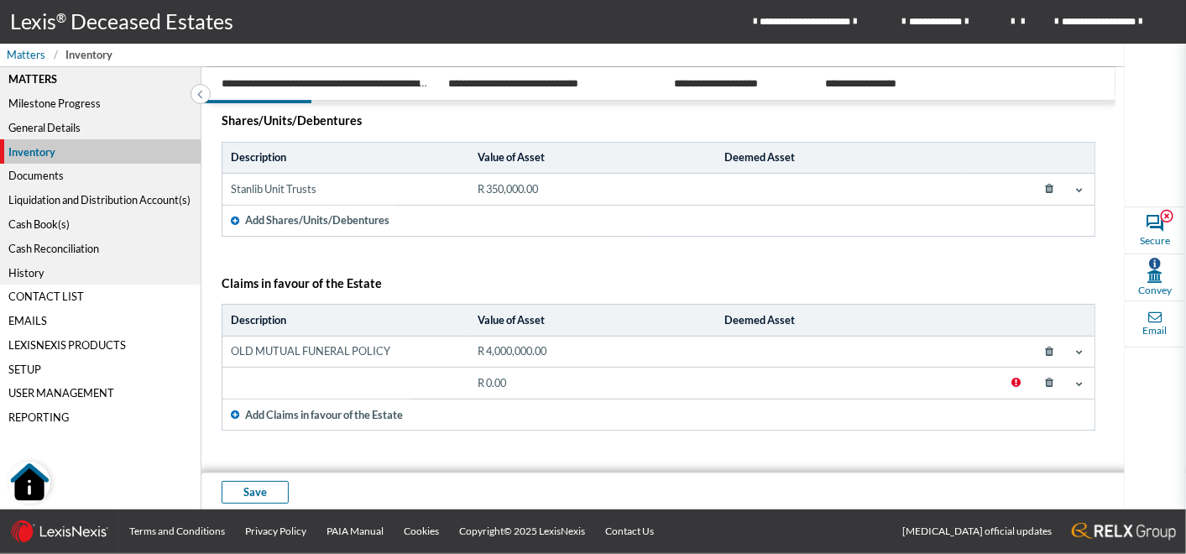
click at [1045, 379] on icon at bounding box center [1050, 383] width 30 height 24
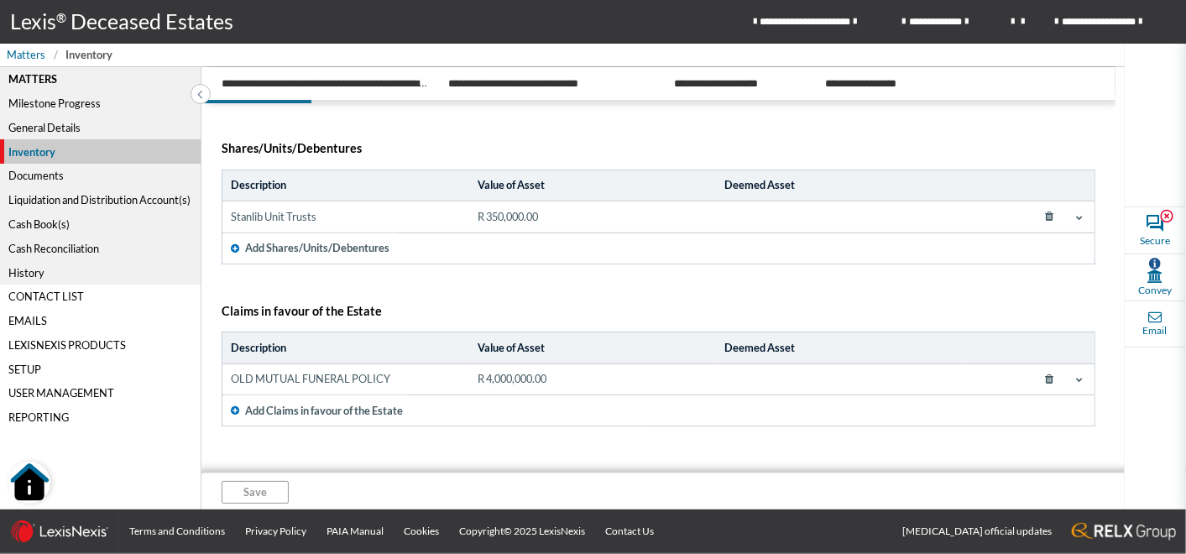
scroll to position [352, 0]
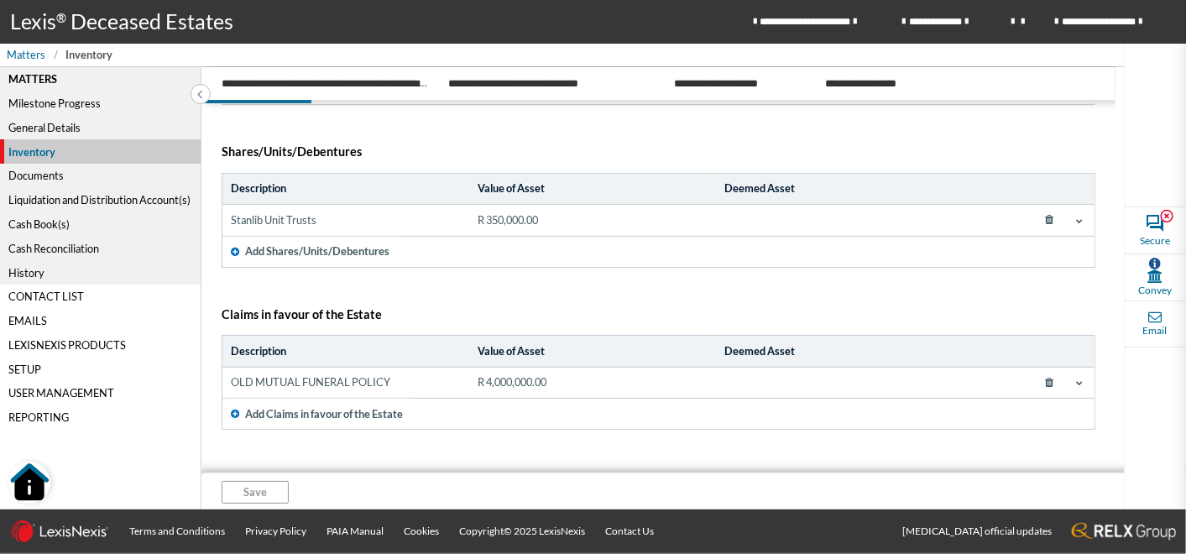
click at [43, 174] on div "Documents" at bounding box center [100, 176] width 201 height 24
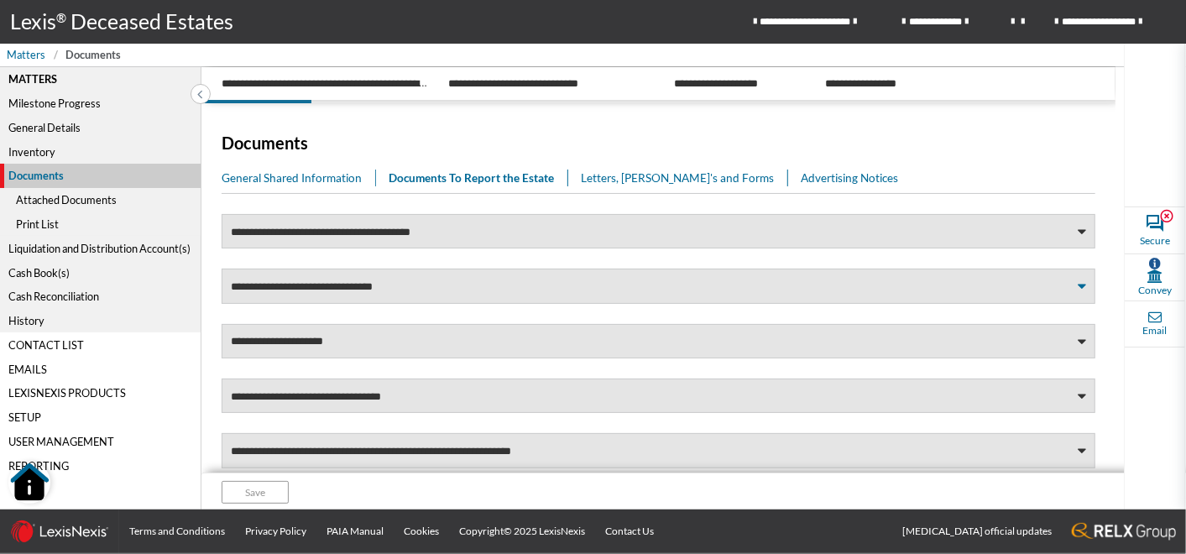
click at [1077, 283] on span at bounding box center [1081, 286] width 8 height 11
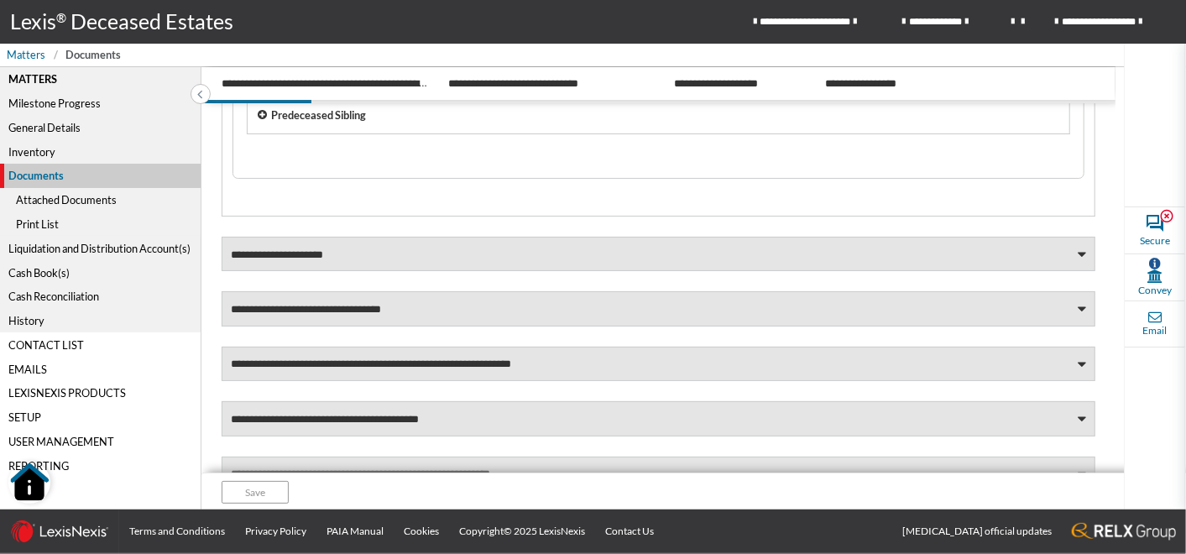
scroll to position [1471, 0]
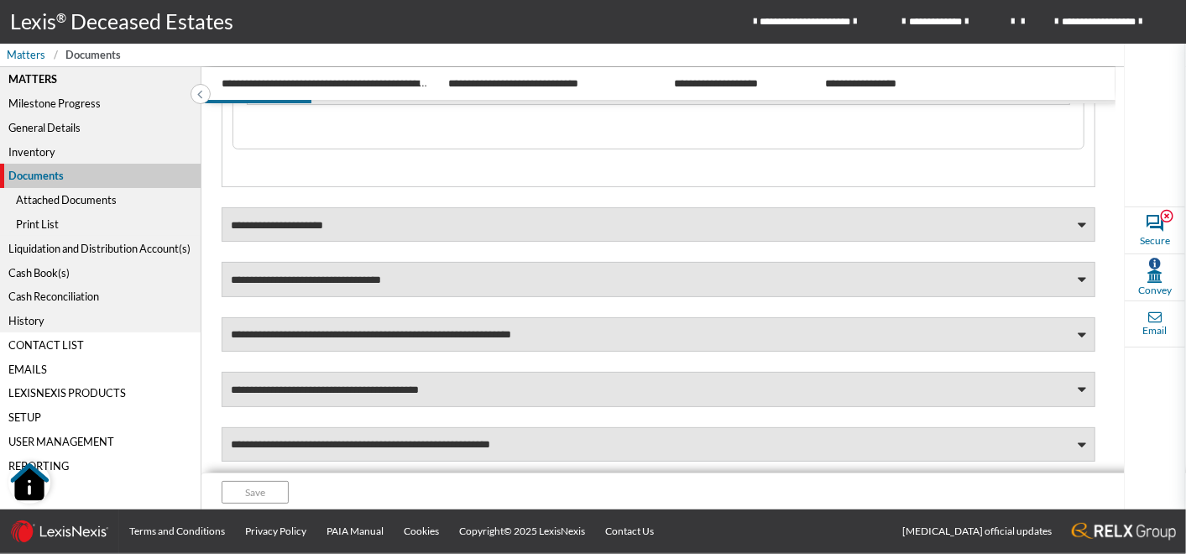
click at [71, 200] on div "Attached Documents" at bounding box center [100, 200] width 201 height 24
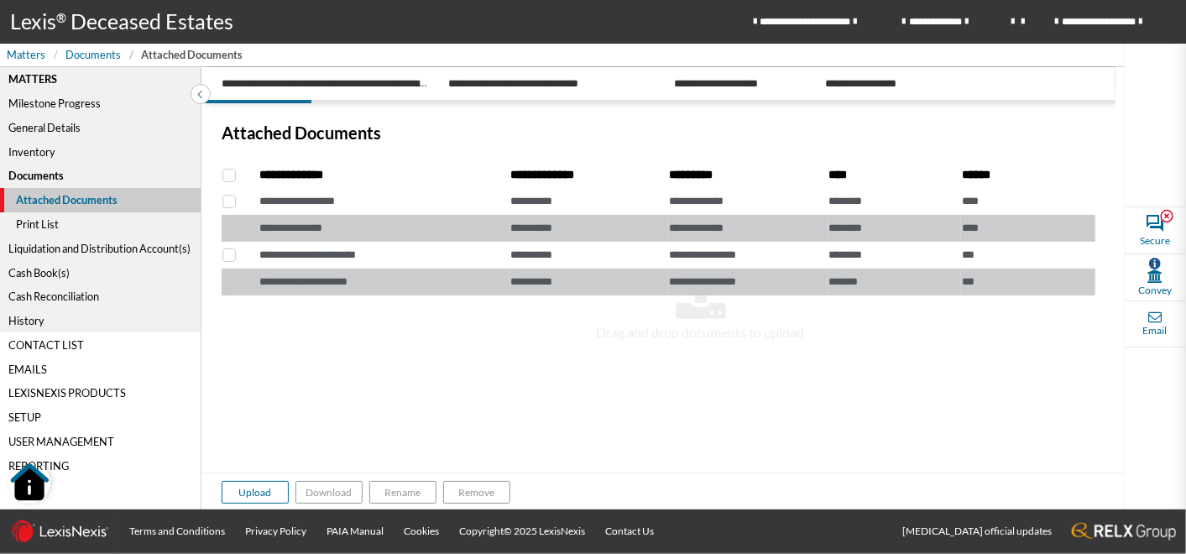
click at [23, 225] on div "Print List" at bounding box center [100, 224] width 201 height 24
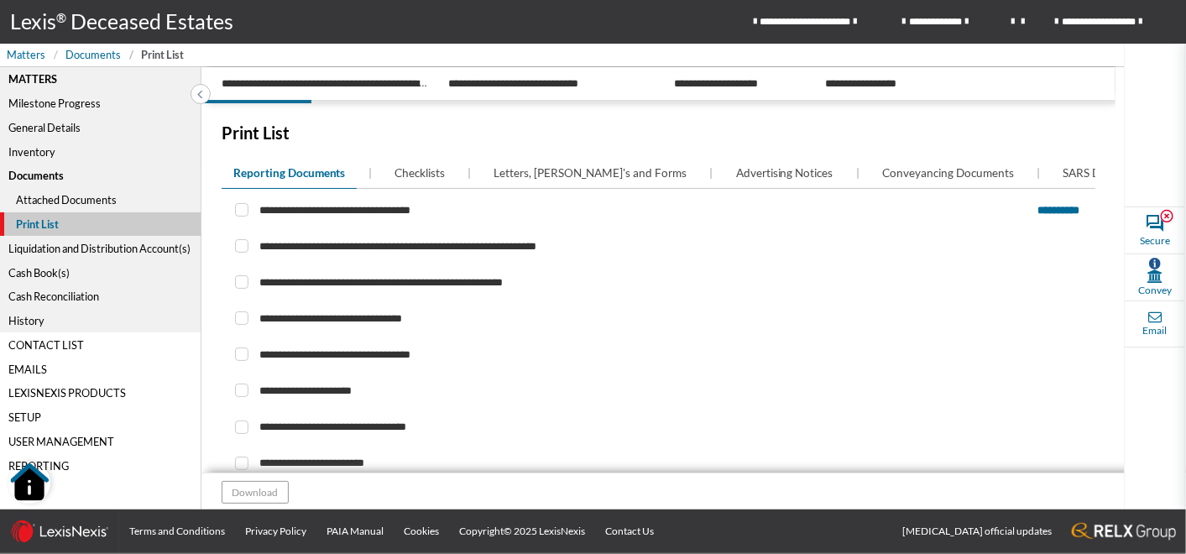
click at [41, 248] on div "Liquidation and Distribution Account(s)" at bounding box center [100, 248] width 201 height 24
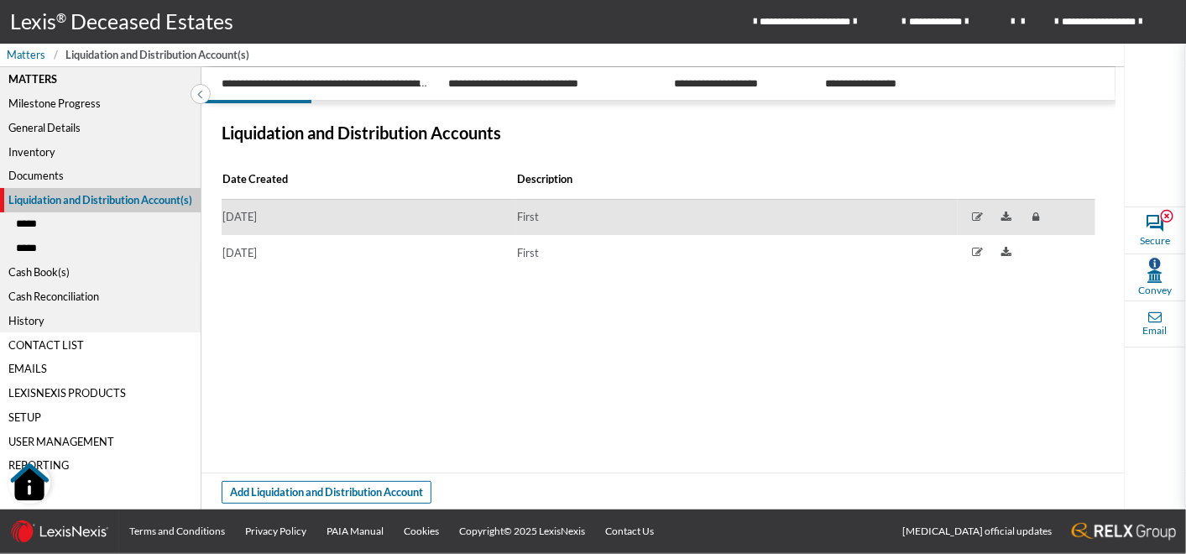
click at [530, 217] on div "First" at bounding box center [737, 217] width 440 height 16
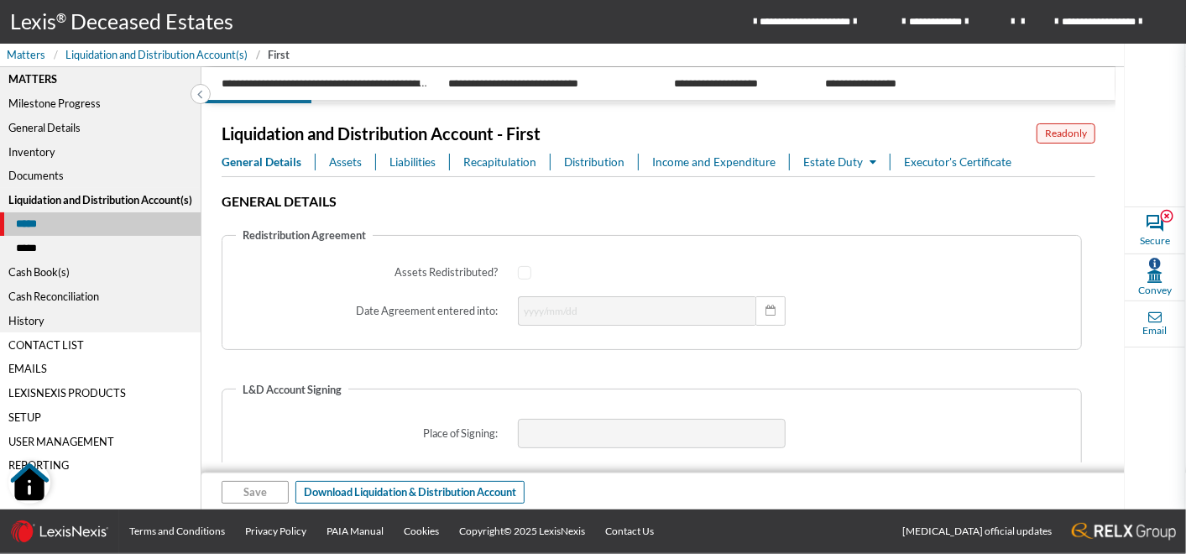
click at [350, 164] on span "Assets" at bounding box center [345, 162] width 33 height 17
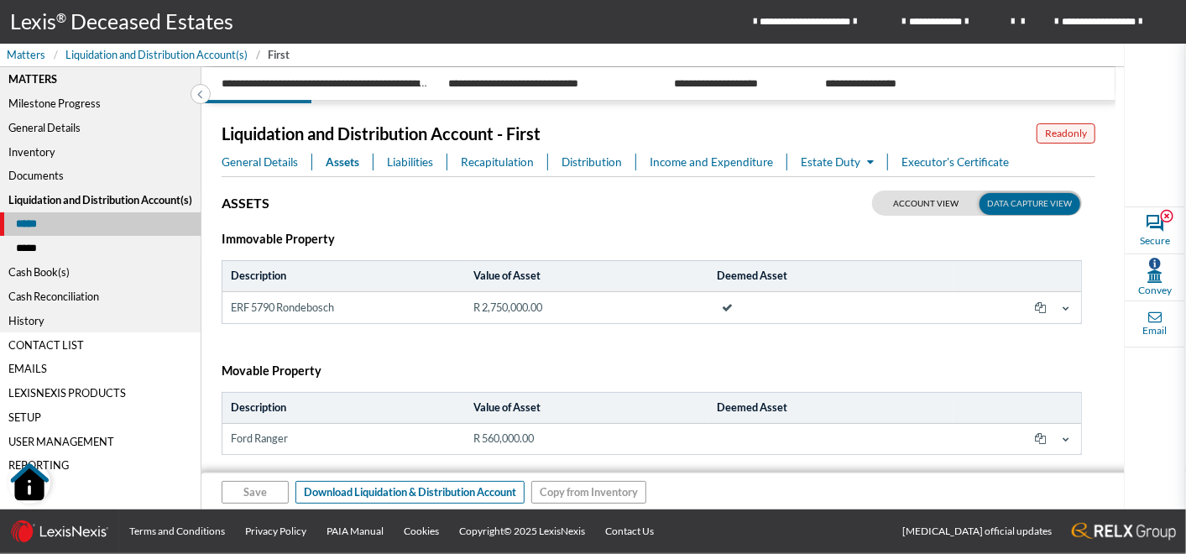
click at [417, 163] on span "Liabilities" at bounding box center [410, 162] width 46 height 17
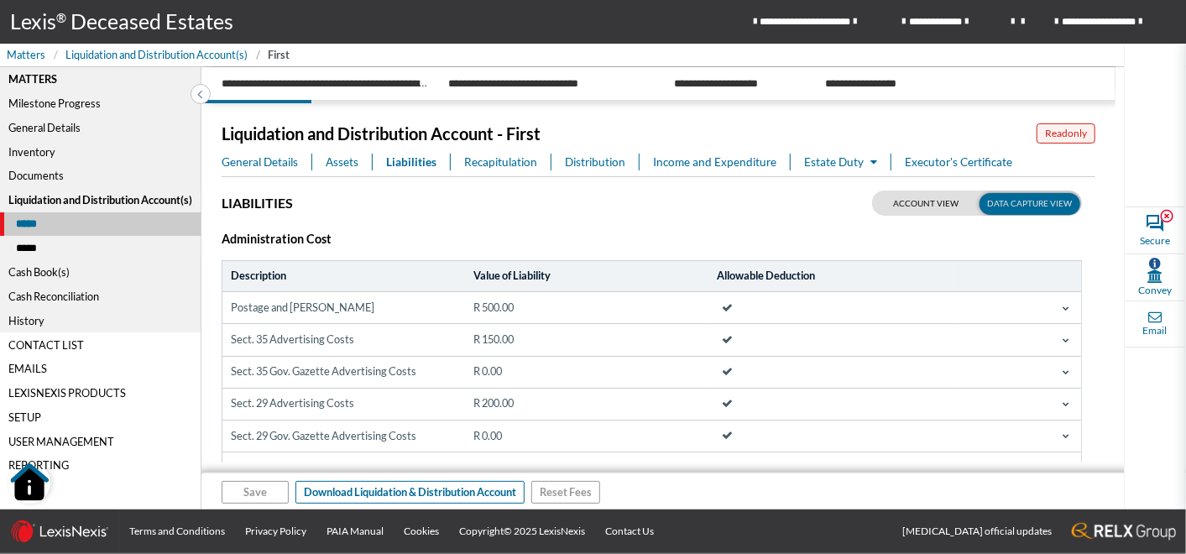
click at [910, 196] on label at bounding box center [977, 202] width 210 height 25
click at [910, 196] on input "checkbox" at bounding box center [893, 200] width 42 height 21
checkbox input "false"
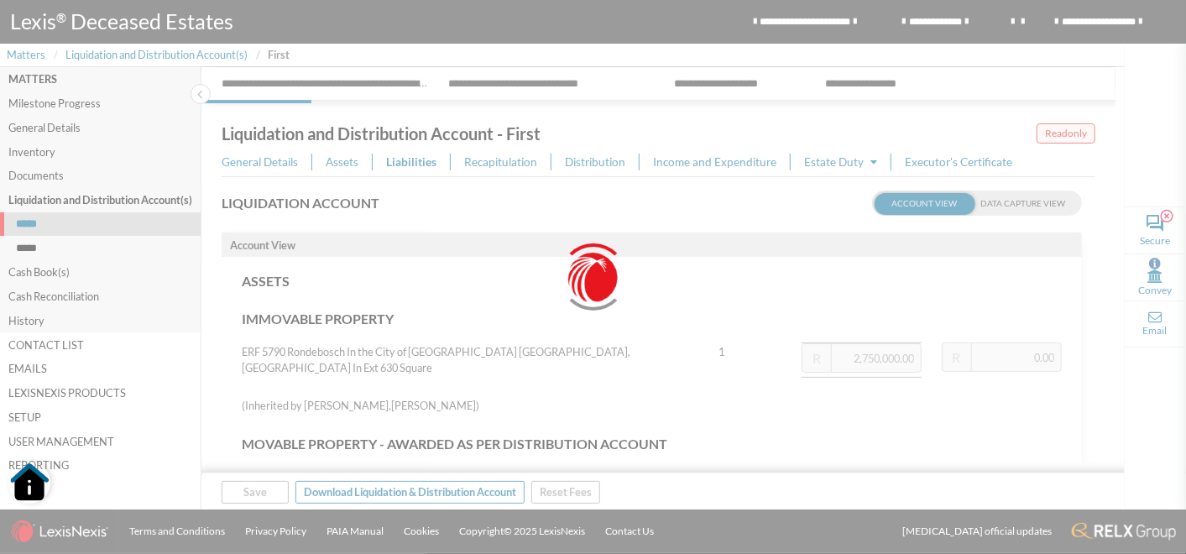
type input "2,750,000.00"
type input "560,000.00"
type input "350,000.00"
type input "3,690,000.00"
type input "158,372.50"
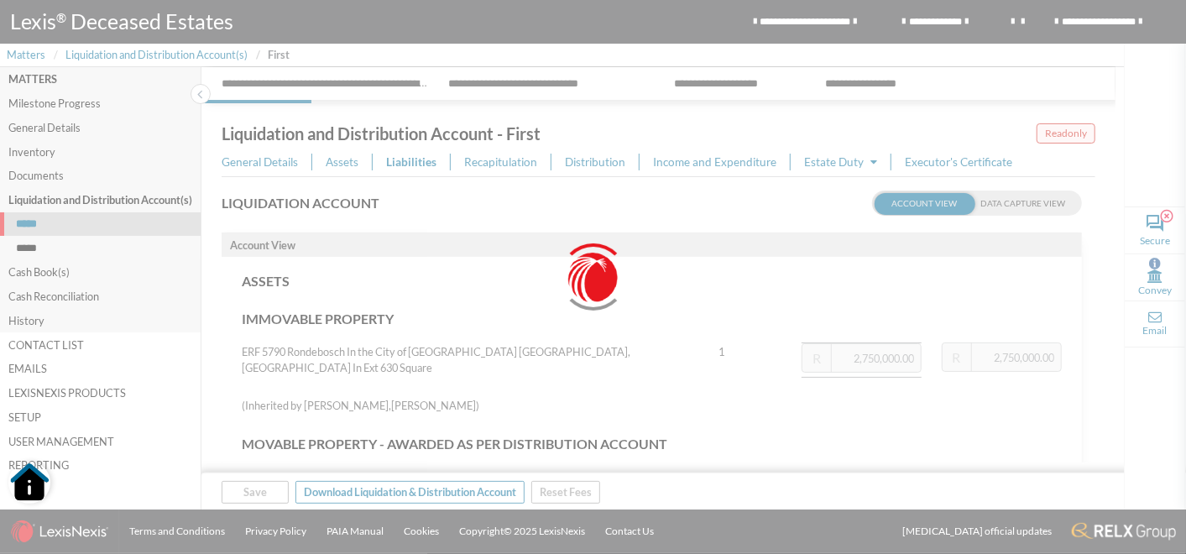
type input "337,725.50"
type input "3,193,902.00"
type input "3,690,000.00"
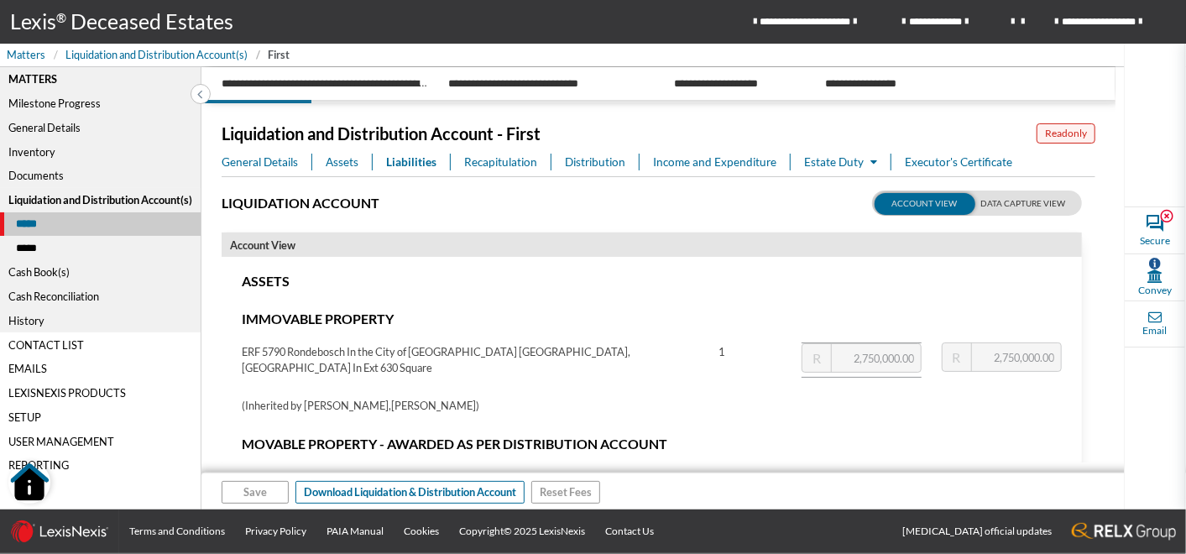
click at [342, 155] on span "Assets" at bounding box center [342, 162] width 33 height 17
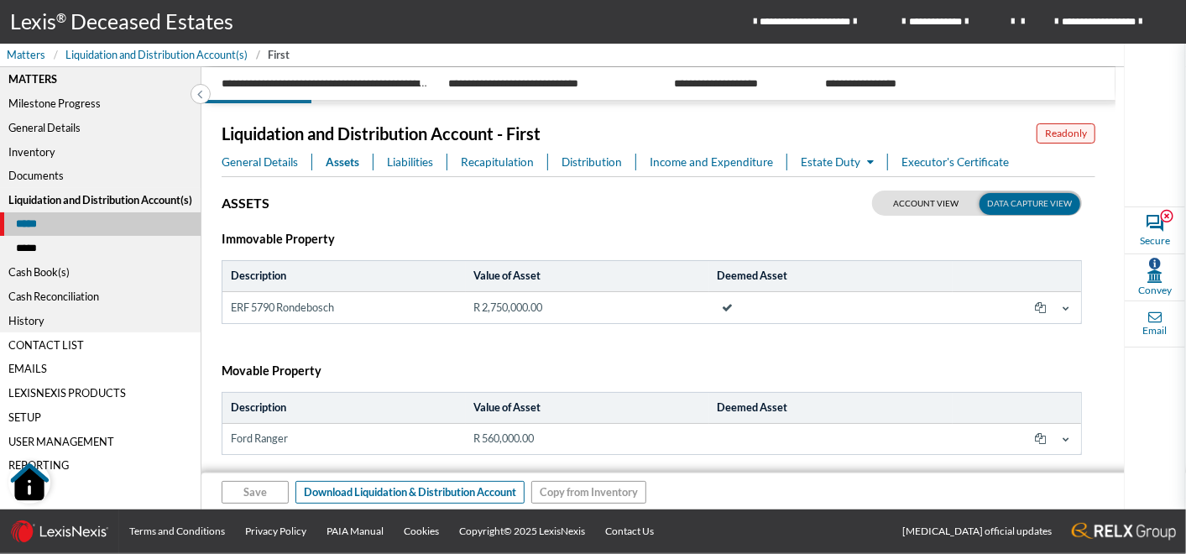
click at [920, 203] on label at bounding box center [977, 202] width 210 height 25
click at [914, 203] on input "checkbox" at bounding box center [893, 200] width 42 height 21
checkbox input "false"
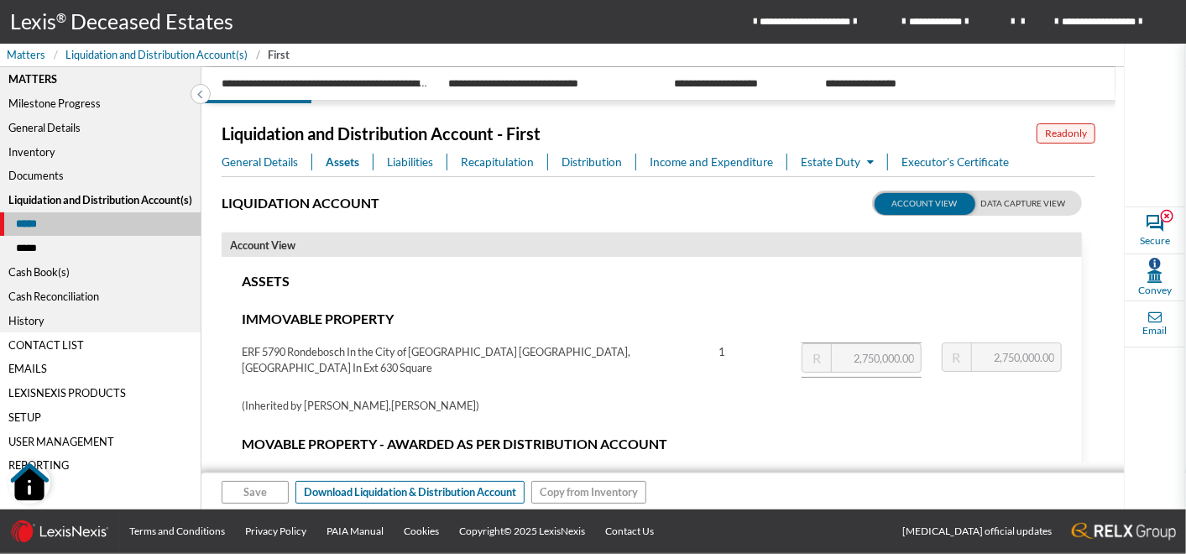
click at [425, 154] on span "Liabilities" at bounding box center [410, 162] width 46 height 17
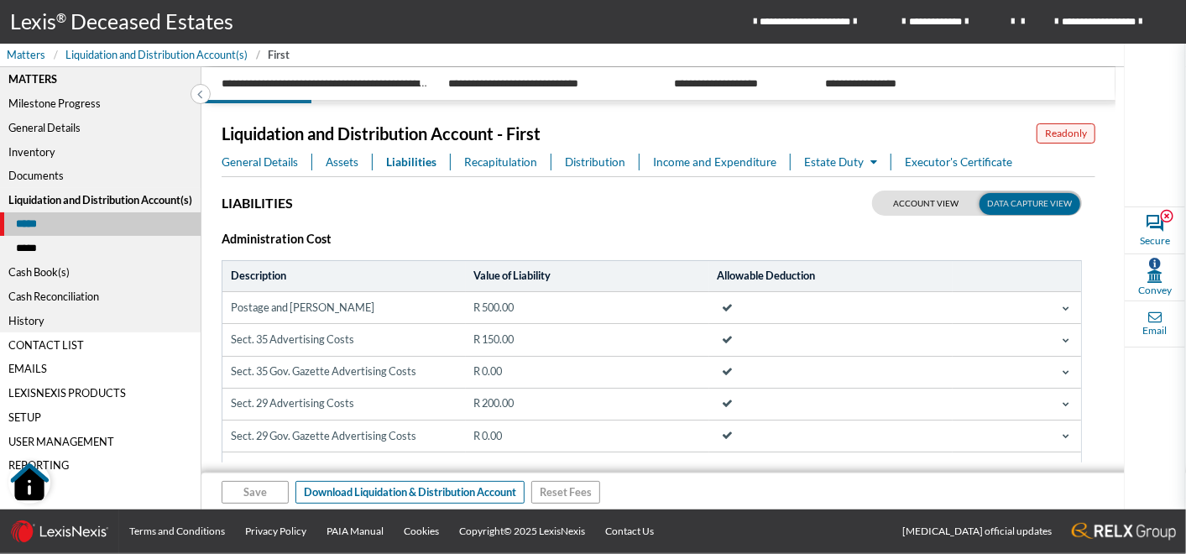
click at [917, 198] on label at bounding box center [977, 202] width 210 height 25
click at [914, 198] on input "checkbox" at bounding box center [893, 200] width 42 height 21
checkbox input "false"
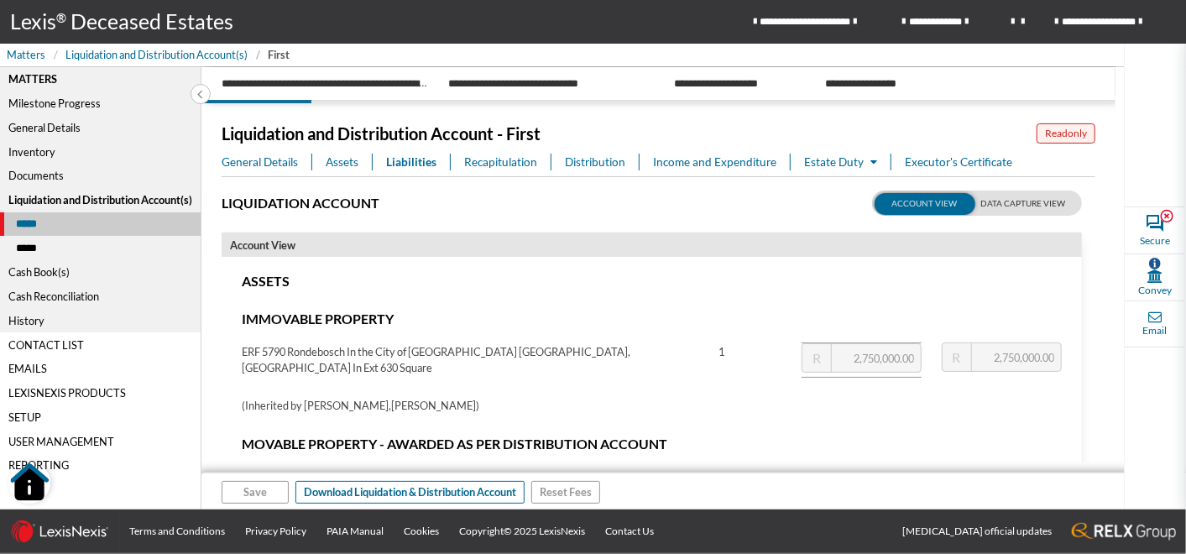
click at [496, 155] on span "Recapitulation" at bounding box center [500, 162] width 73 height 17
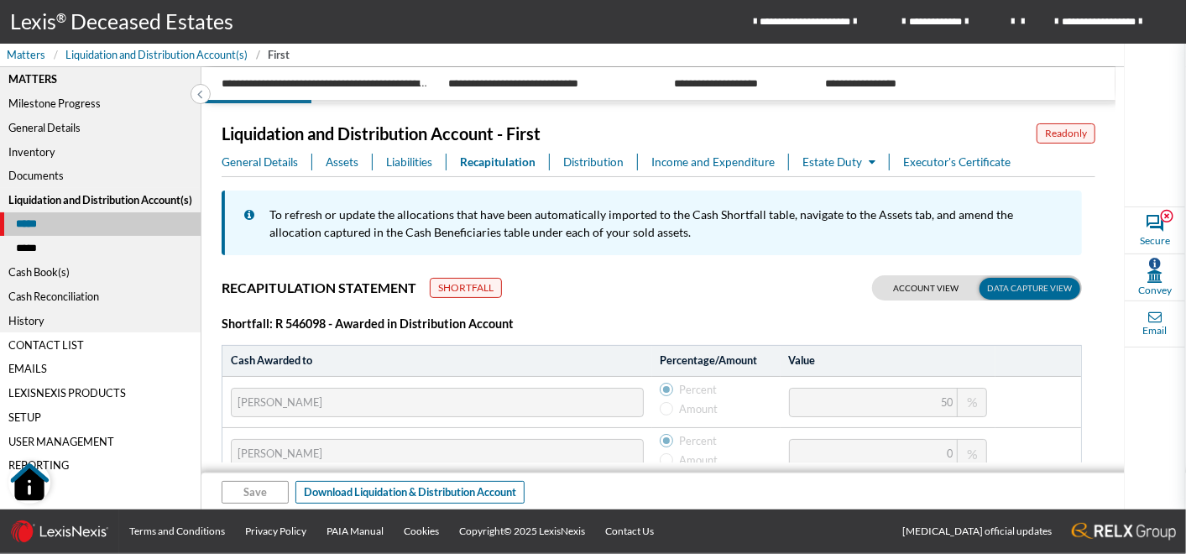
click at [930, 288] on label at bounding box center [977, 287] width 210 height 25
click at [914, 288] on input "checkbox" at bounding box center [893, 285] width 42 height 21
checkbox input "false"
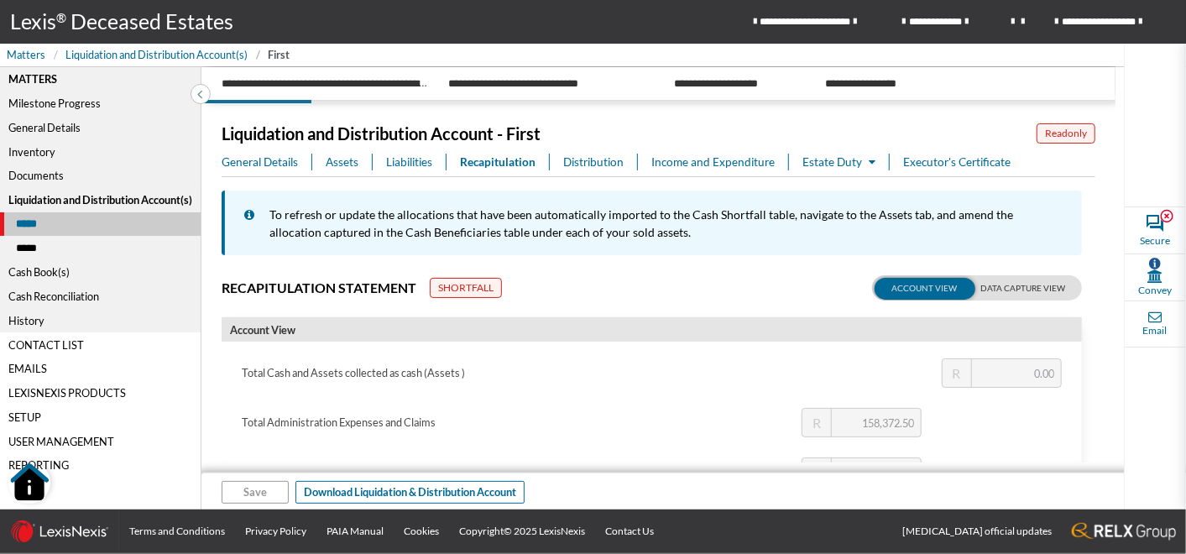
click at [601, 162] on span "Distribution" at bounding box center [593, 162] width 60 height 17
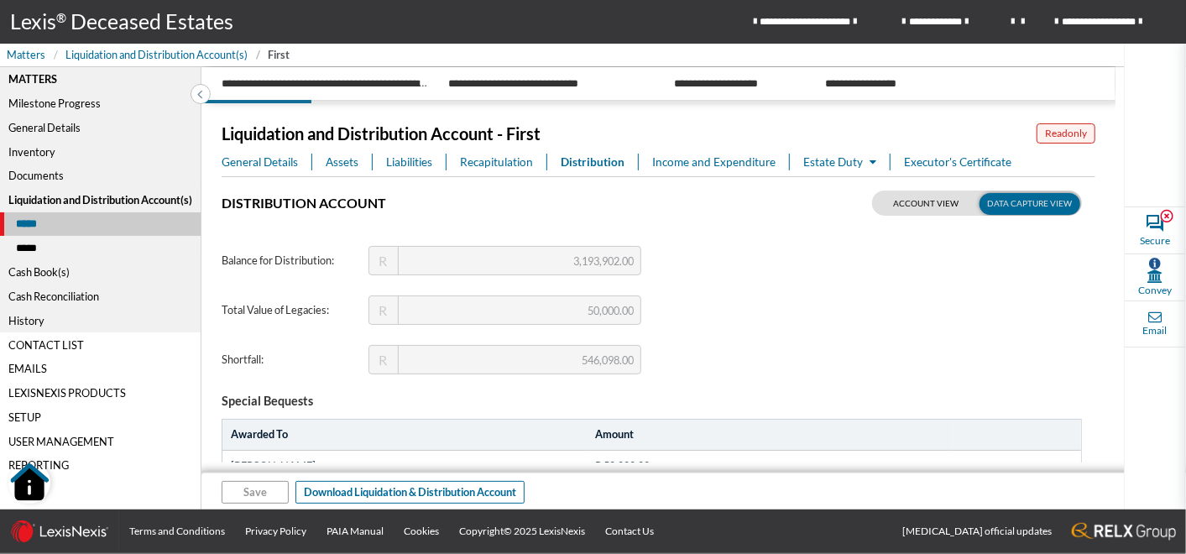
click at [901, 204] on label at bounding box center [977, 202] width 210 height 25
click at [901, 204] on input "checkbox" at bounding box center [893, 200] width 42 height 21
checkbox input "false"
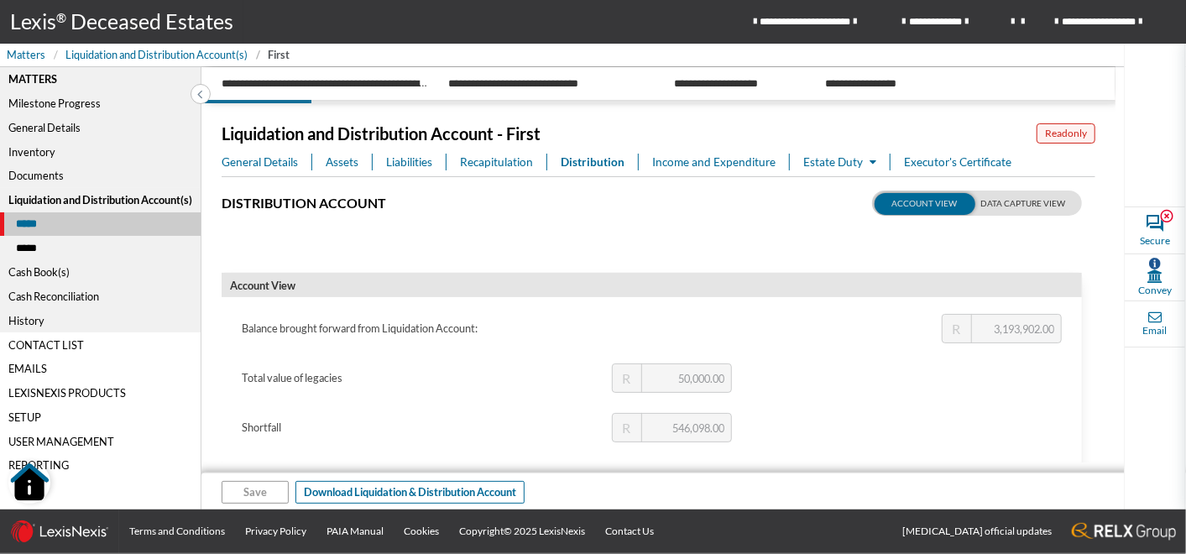
click at [705, 158] on span "Income and Expenditure" at bounding box center [713, 162] width 123 height 17
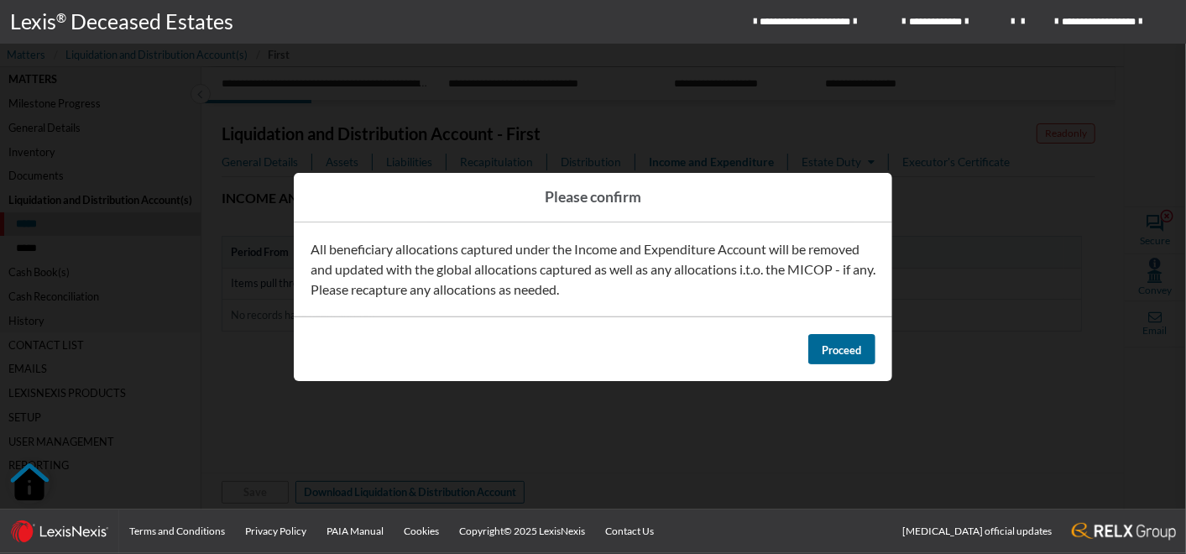
click at [843, 347] on span "Proceed" at bounding box center [841, 349] width 39 height 13
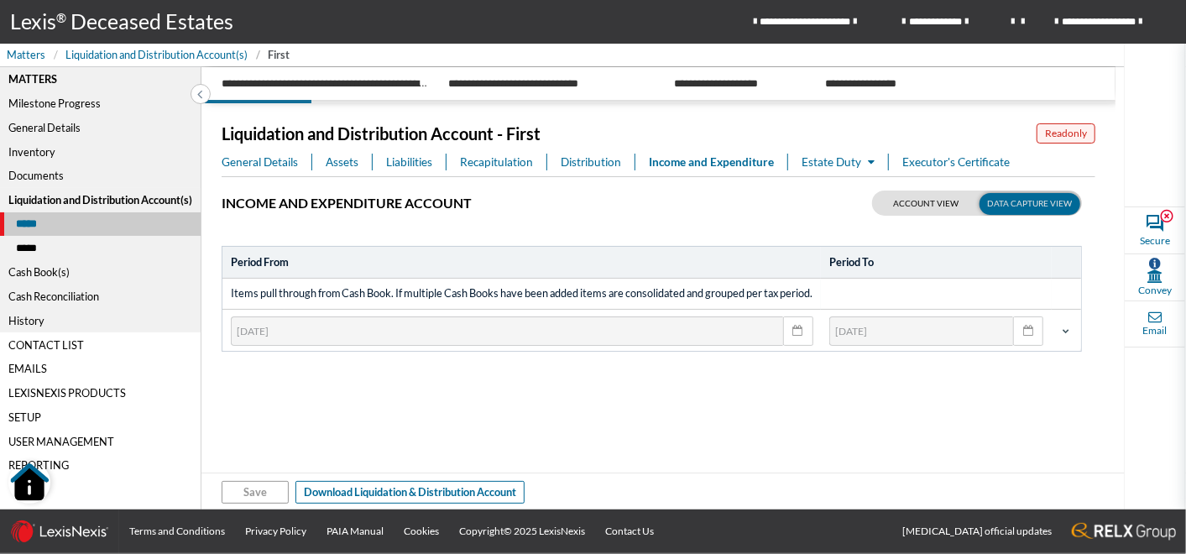
click at [905, 196] on input "checkbox" at bounding box center [893, 200] width 42 height 21
checkbox input "false"
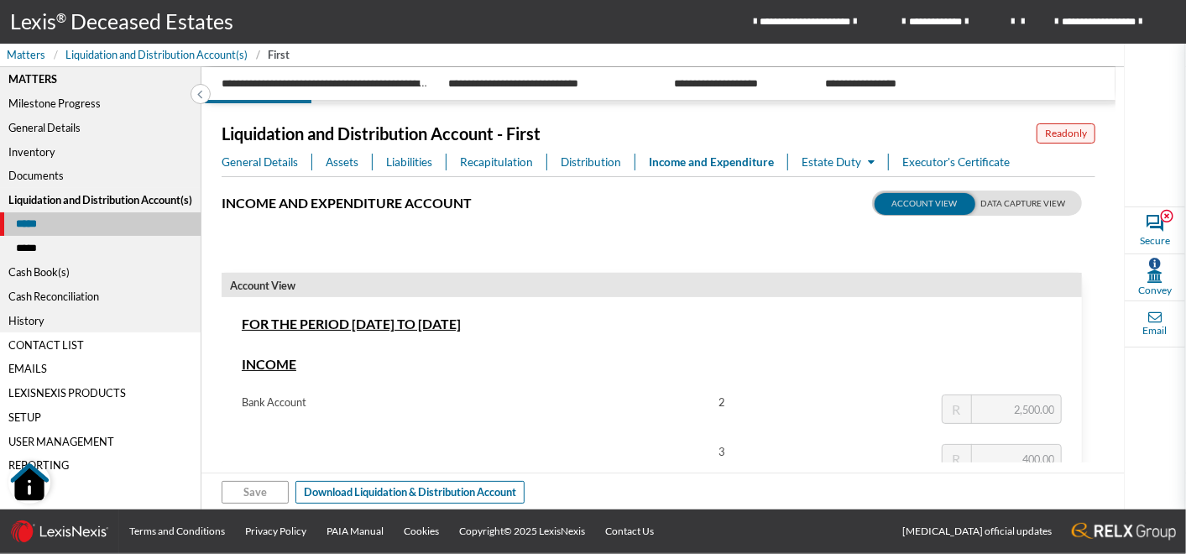
click at [831, 160] on span "Estate Duty" at bounding box center [837, 161] width 73 height 13
click at [945, 158] on span "Executor's Certificate" at bounding box center [955, 162] width 107 height 17
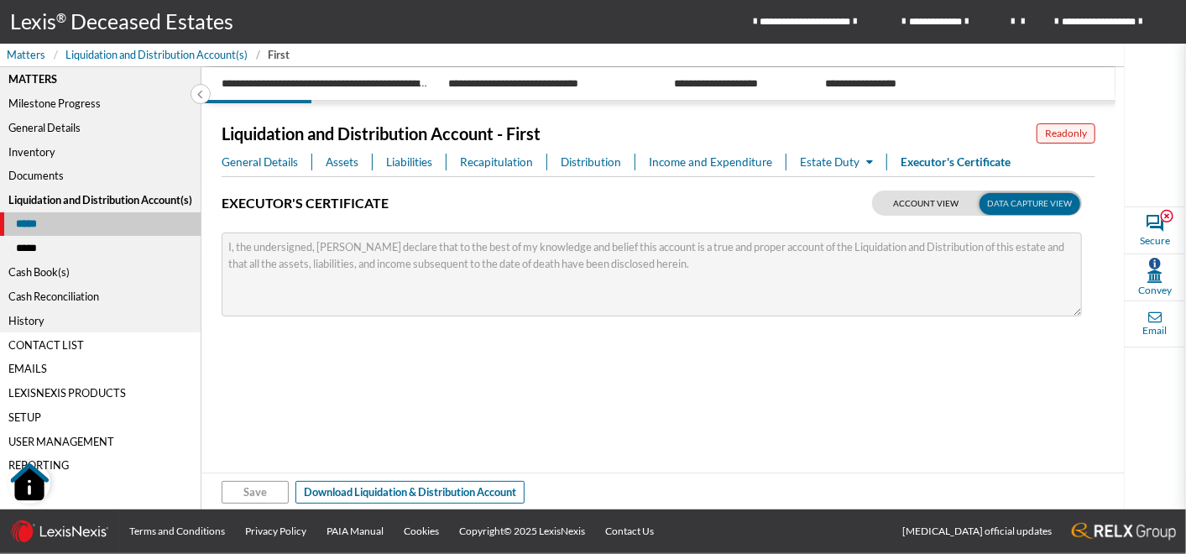
click at [924, 206] on label at bounding box center [977, 202] width 210 height 25
click at [914, 206] on input "checkbox" at bounding box center [893, 200] width 42 height 21
checkbox input "false"
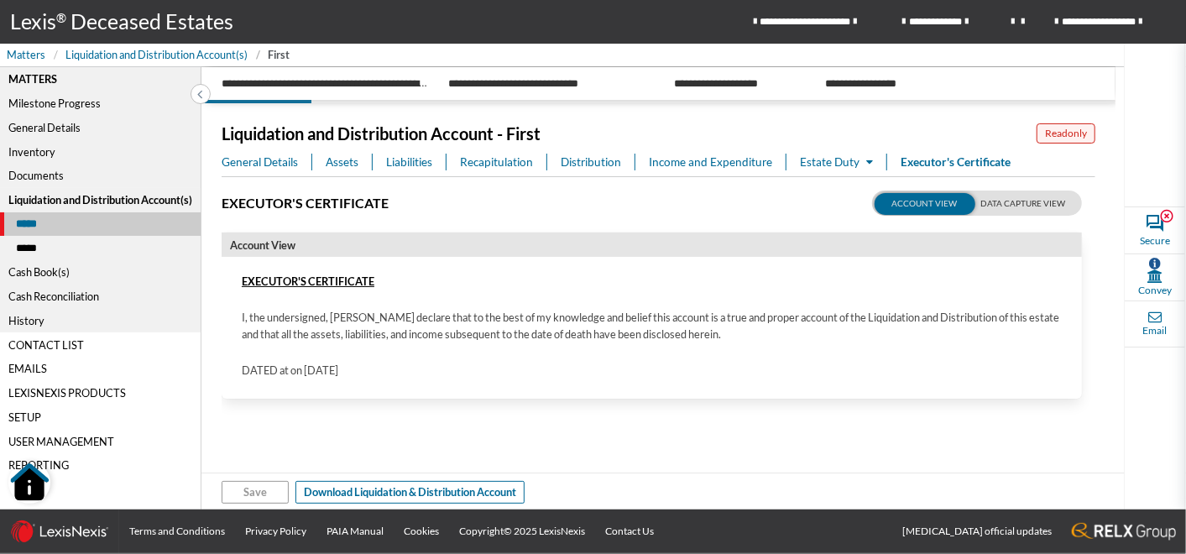
click at [556, 206] on section "Account View Executor's Certificate I, the undersigned, hereby declare that to …" at bounding box center [652, 302] width 860 height 193
click at [355, 157] on span "Assets" at bounding box center [342, 162] width 33 height 17
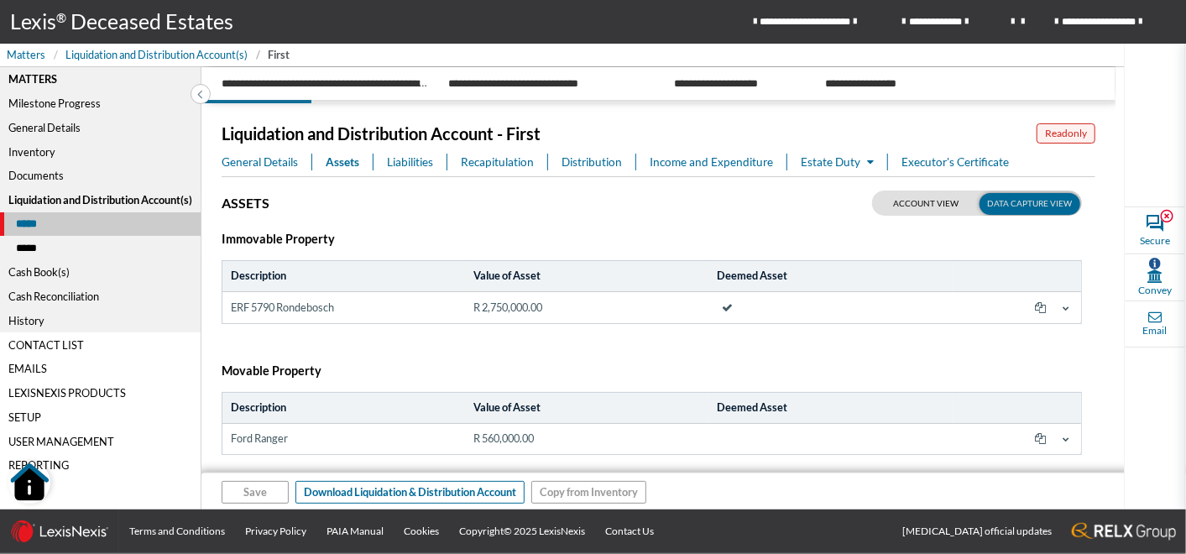
click at [403, 156] on span "Liabilities" at bounding box center [410, 162] width 46 height 17
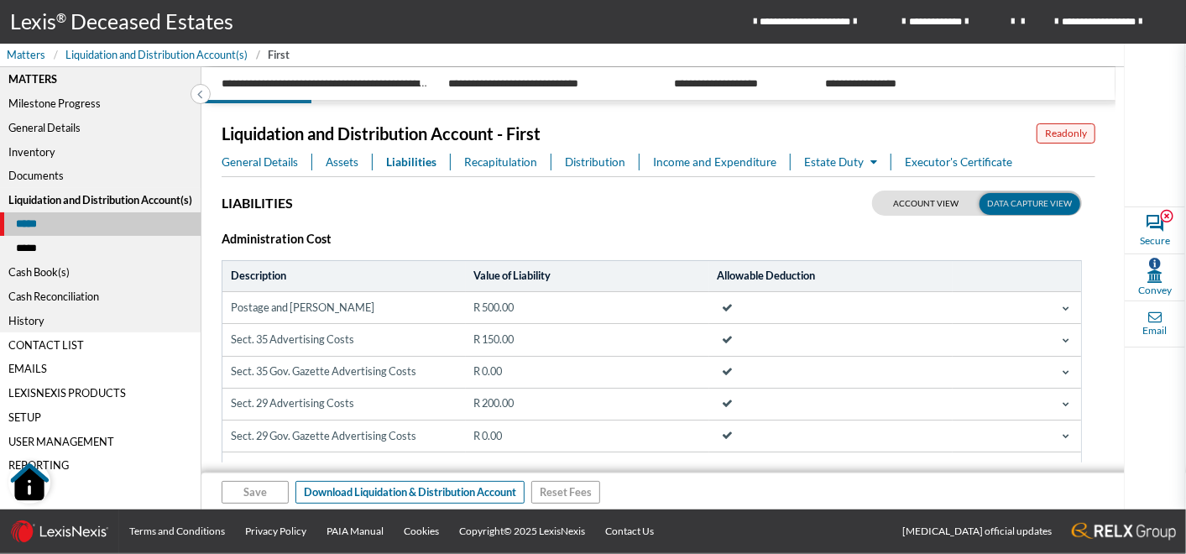
click at [39, 73] on div "Matters" at bounding box center [100, 79] width 201 height 24
click at [21, 51] on span "Matters" at bounding box center [26, 55] width 39 height 16
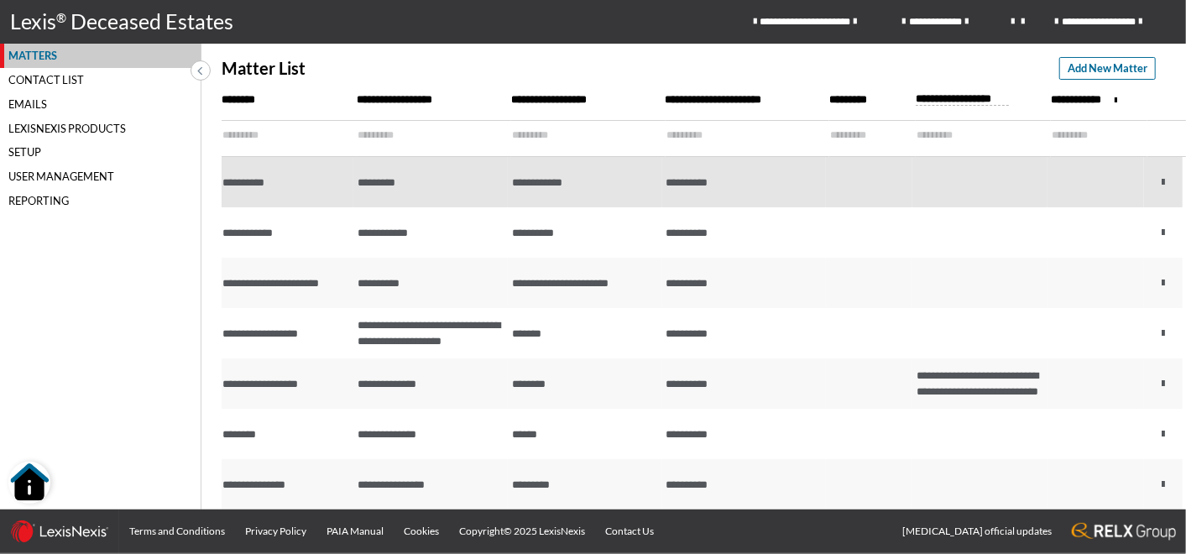
click at [266, 184] on div "**********" at bounding box center [284, 183] width 125 height 16
click at [278, 177] on div "**********" at bounding box center [284, 183] width 125 height 16
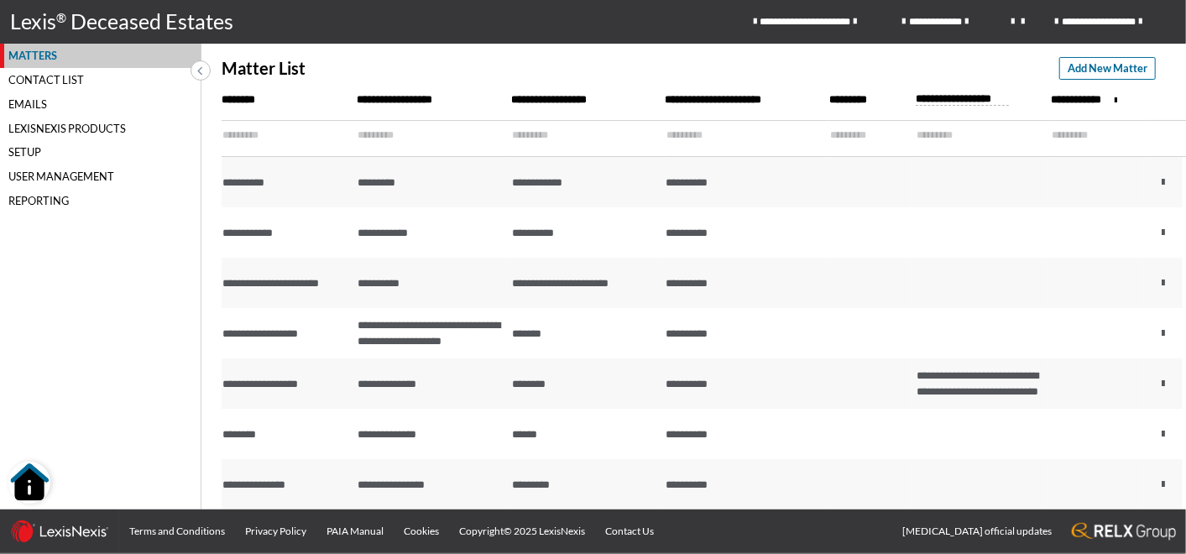
click at [269, 232] on div "**********" at bounding box center [284, 233] width 125 height 16
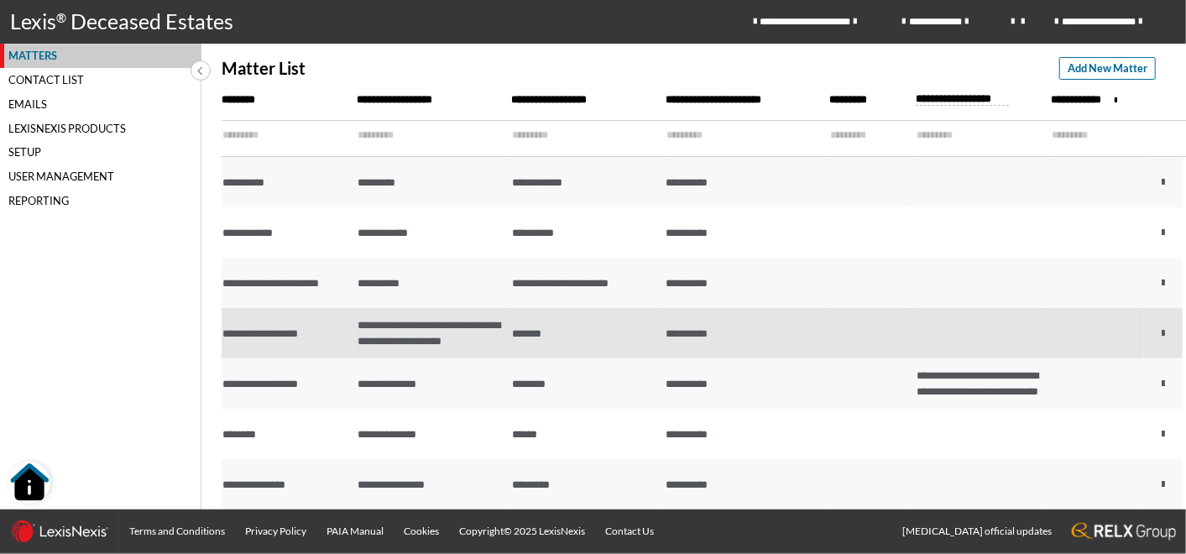
scroll to position [93, 0]
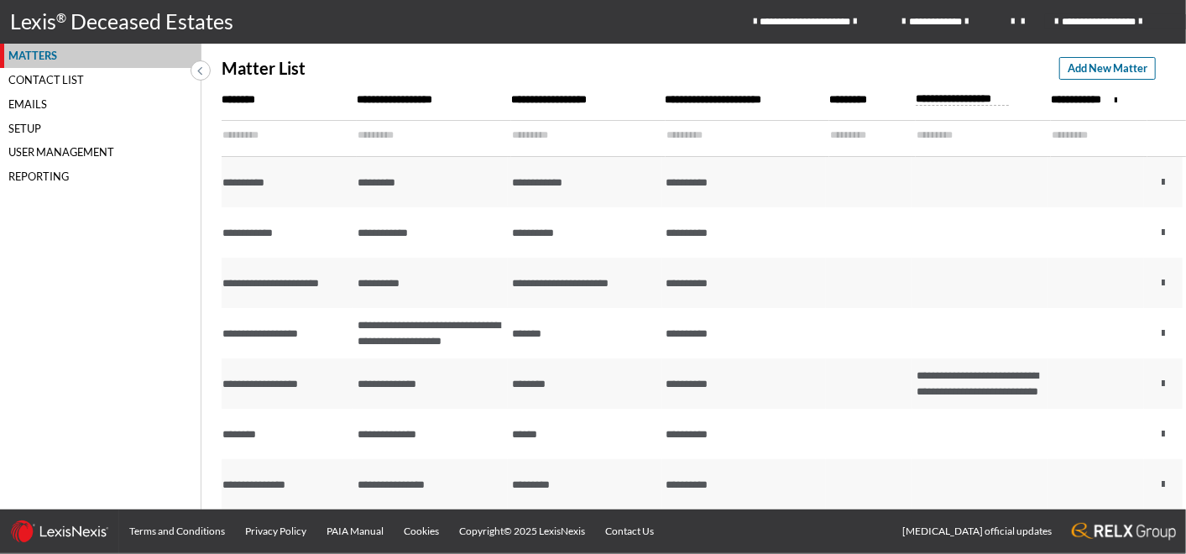
click at [1136, 19] on span "**********" at bounding box center [1115, 21] width 121 height 15
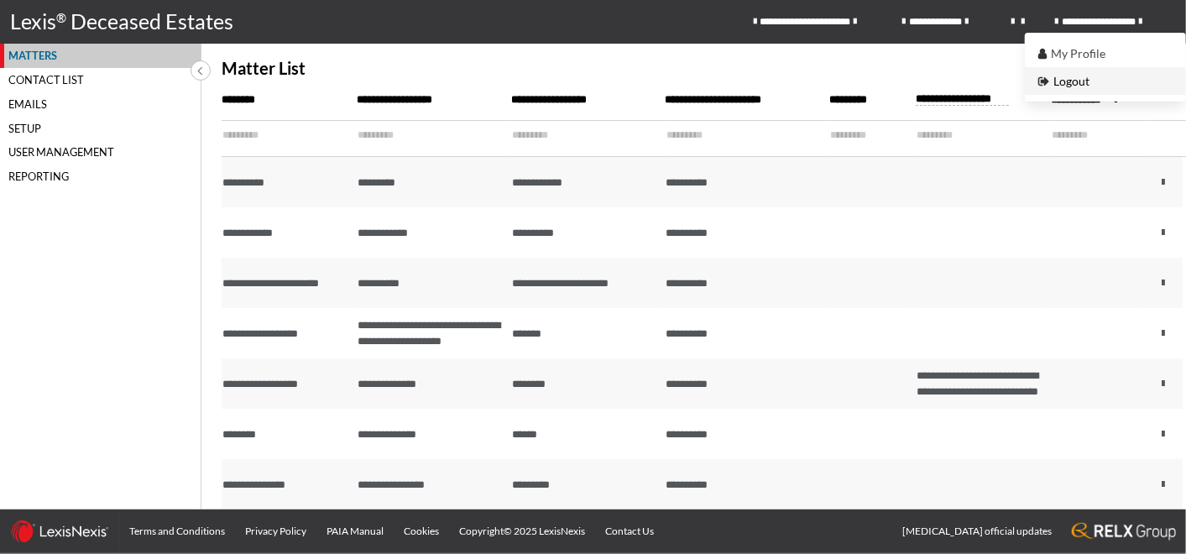
click at [1079, 83] on span "Logout" at bounding box center [1063, 81] width 51 height 14
